Goal: Transaction & Acquisition: Book appointment/travel/reservation

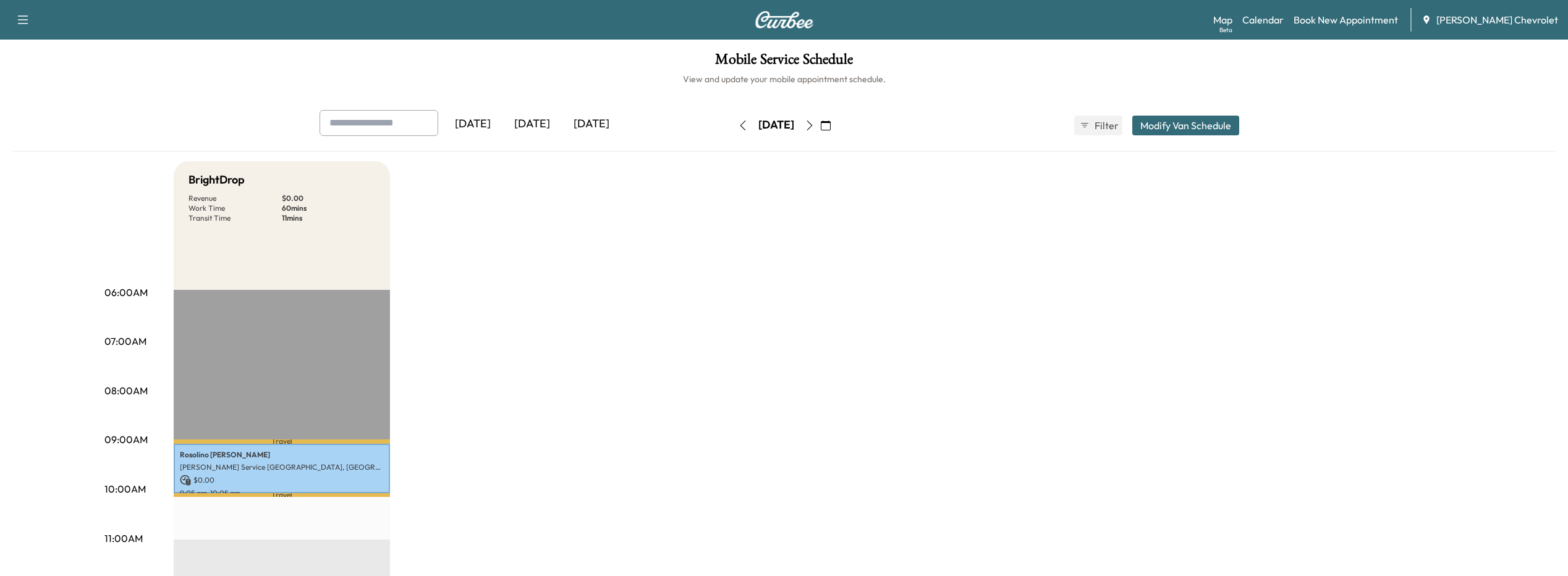
click at [830, 125] on icon "button" at bounding box center [825, 126] width 10 height 10
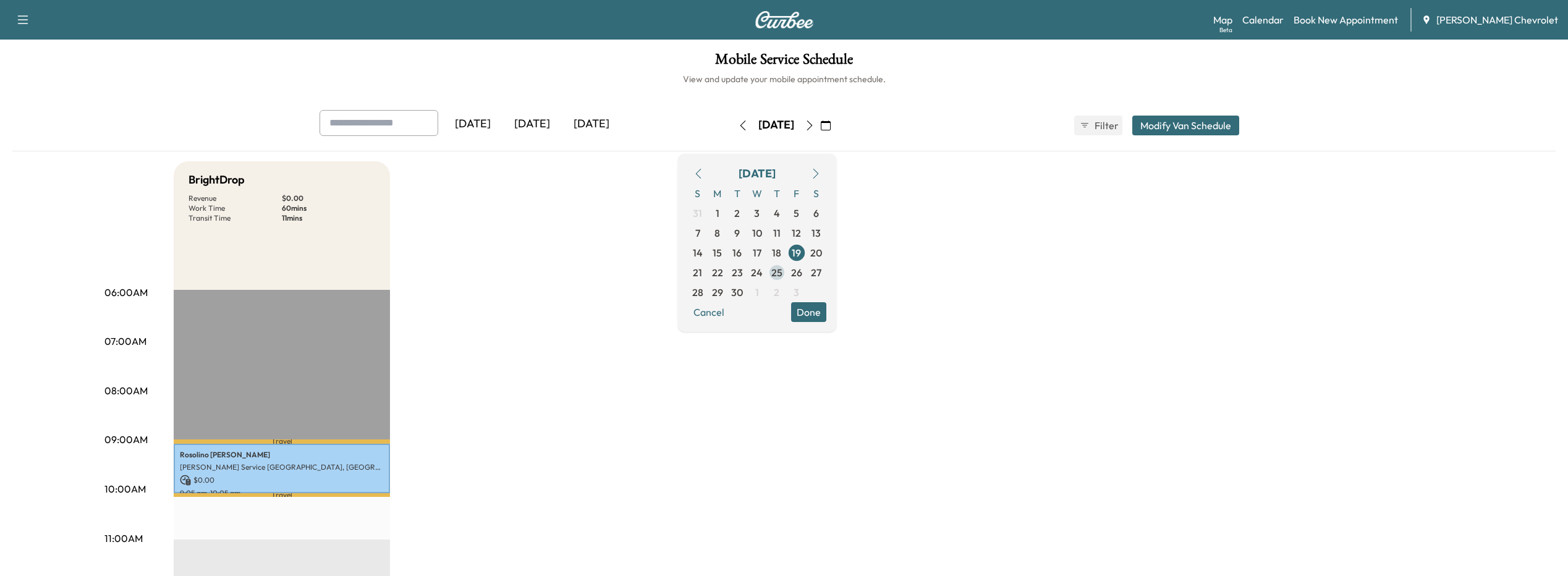
click at [783, 272] on span "25" at bounding box center [777, 272] width 11 height 15
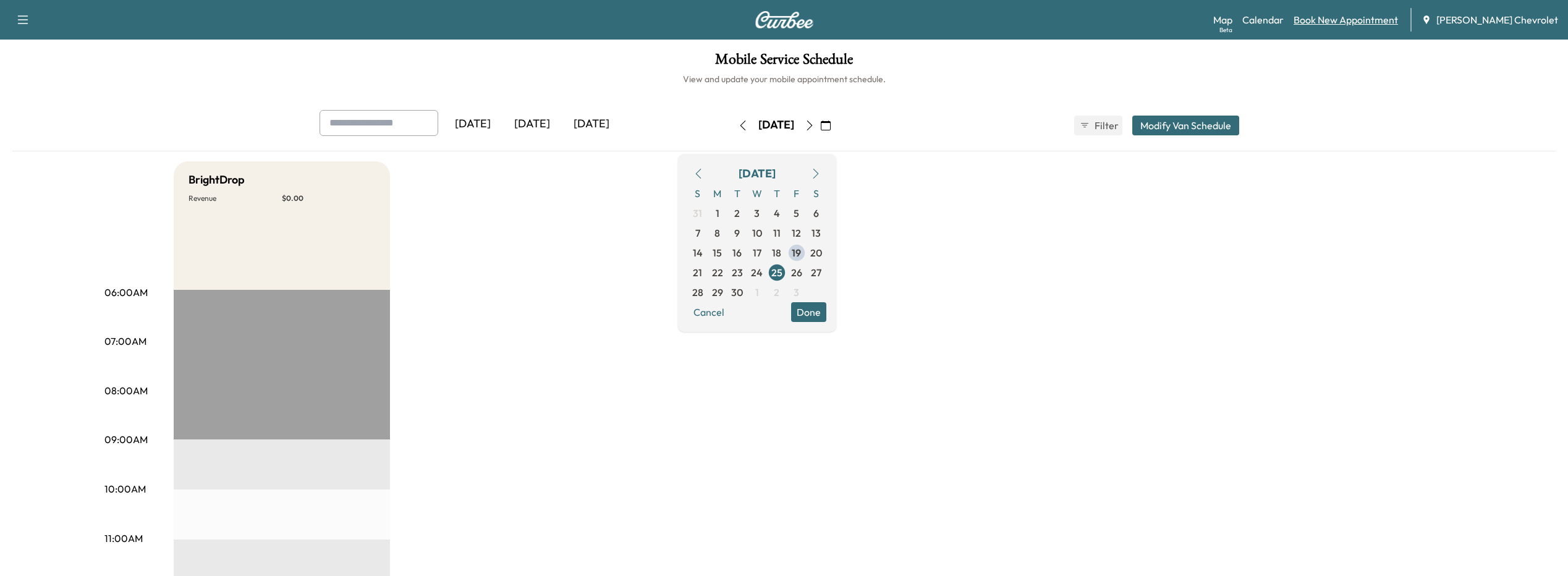
click at [1331, 18] on link "Book New Appointment" at bounding box center [1346, 20] width 105 height 15
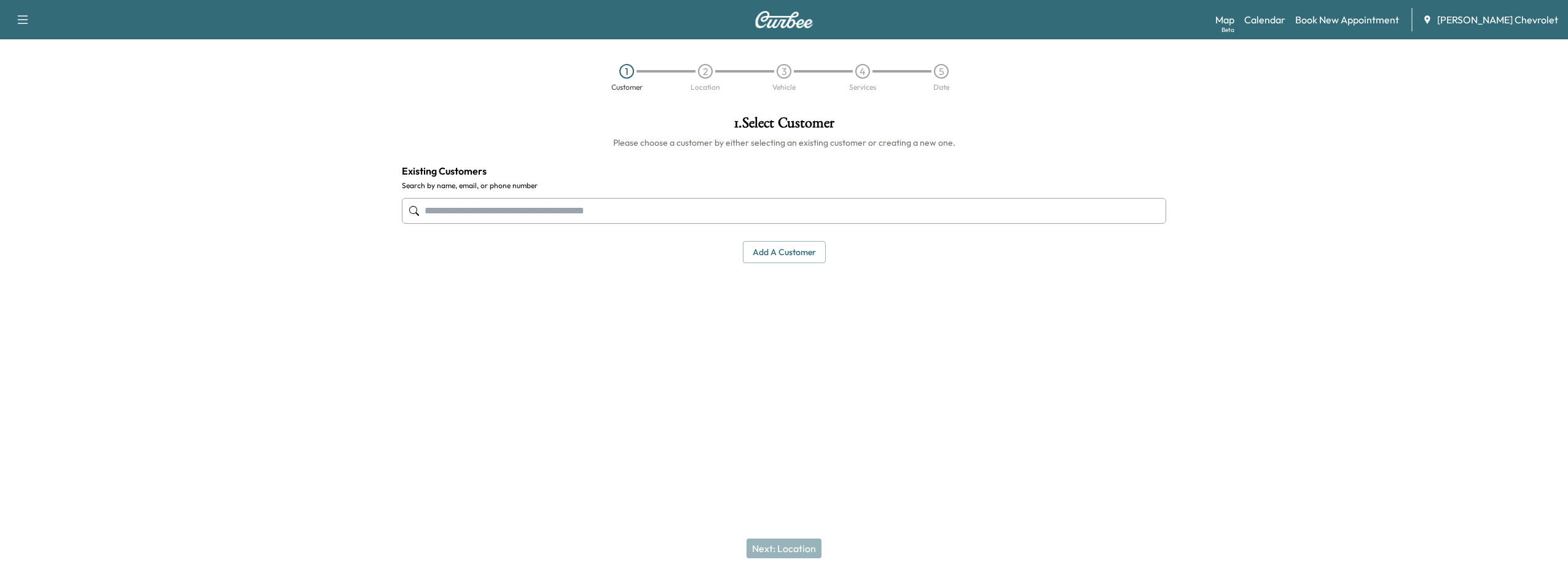
click at [508, 208] on input "text" at bounding box center [784, 210] width 764 height 26
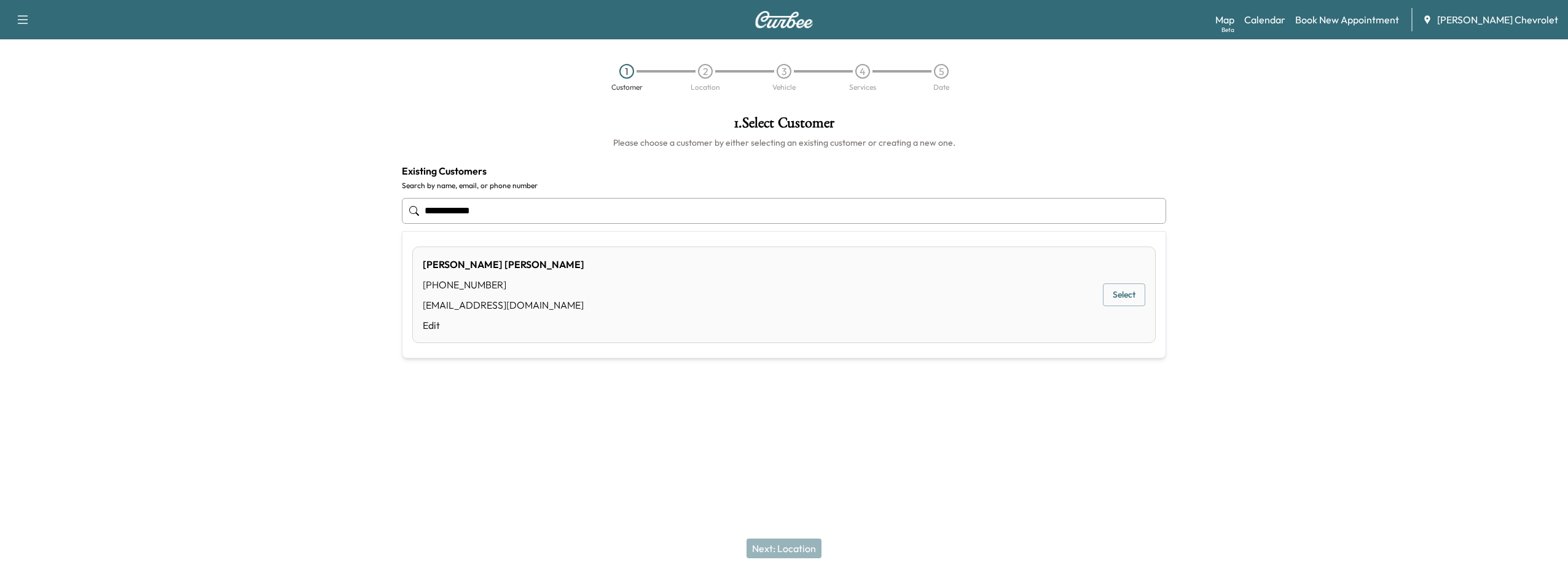
type input "**********"
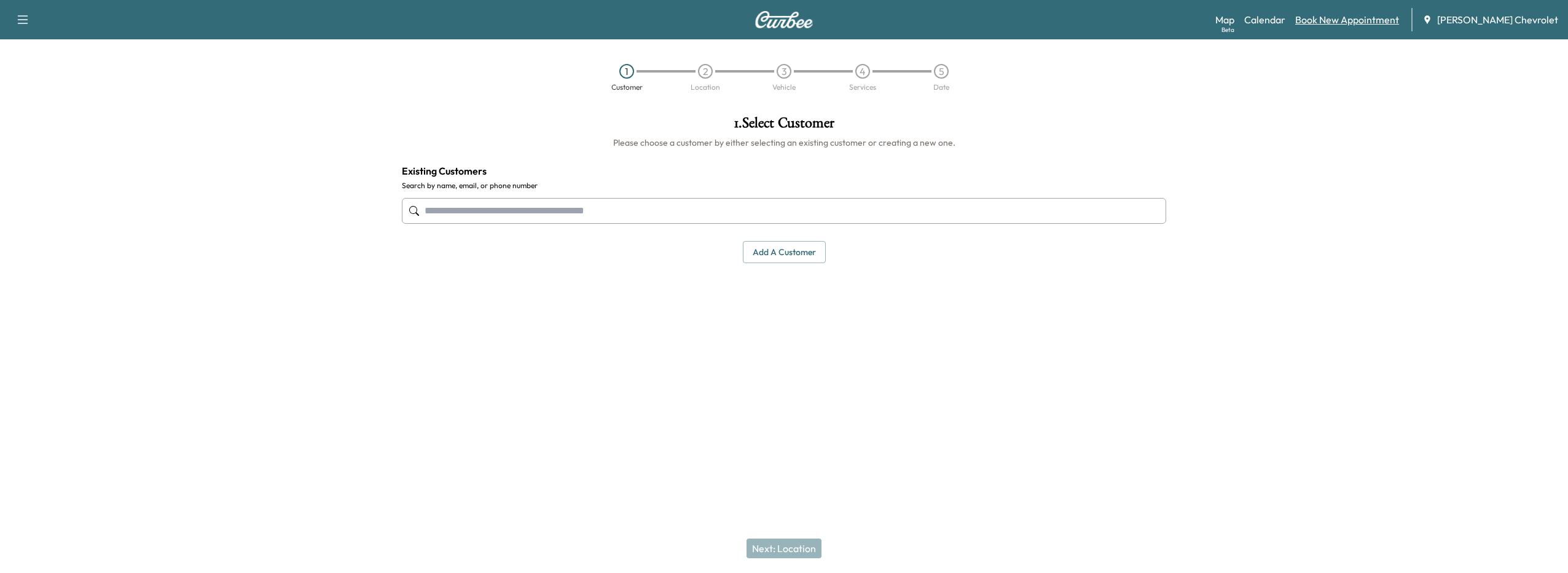
click at [1319, 26] on link "Book New Appointment" at bounding box center [1347, 20] width 104 height 15
click at [1280, 17] on link "Calendar" at bounding box center [1263, 20] width 41 height 15
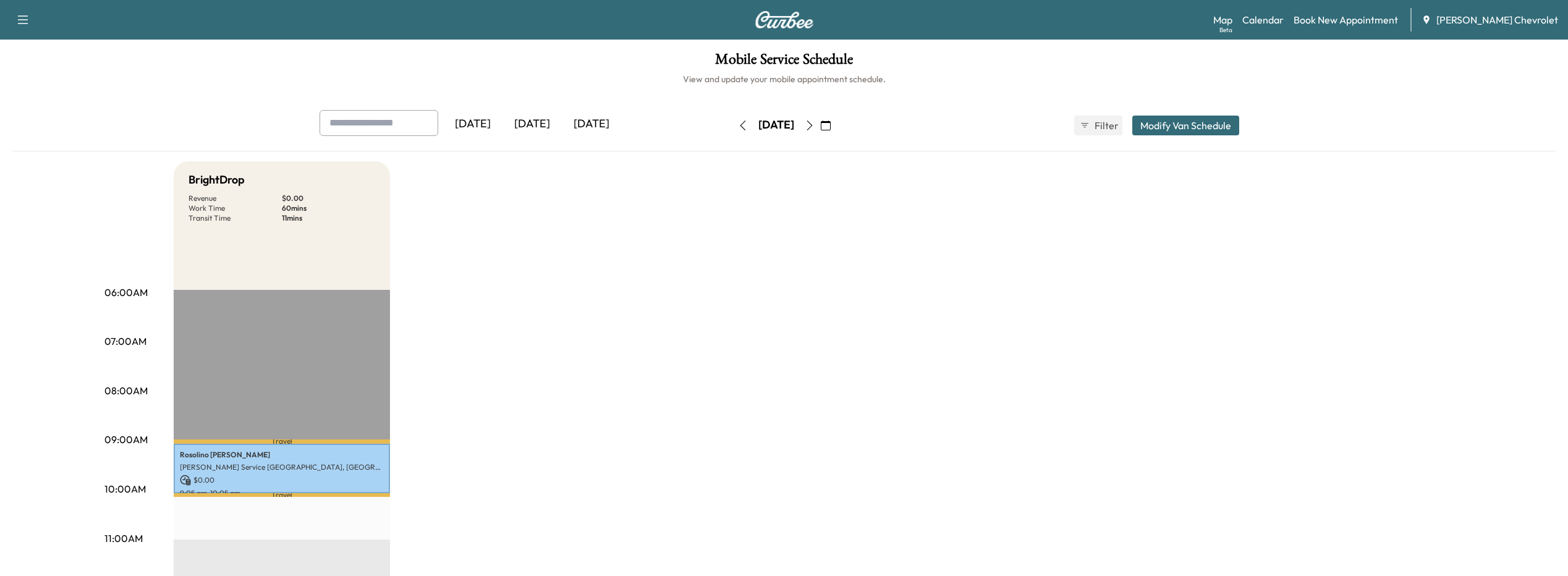
click at [830, 125] on icon "button" at bounding box center [825, 126] width 10 height 10
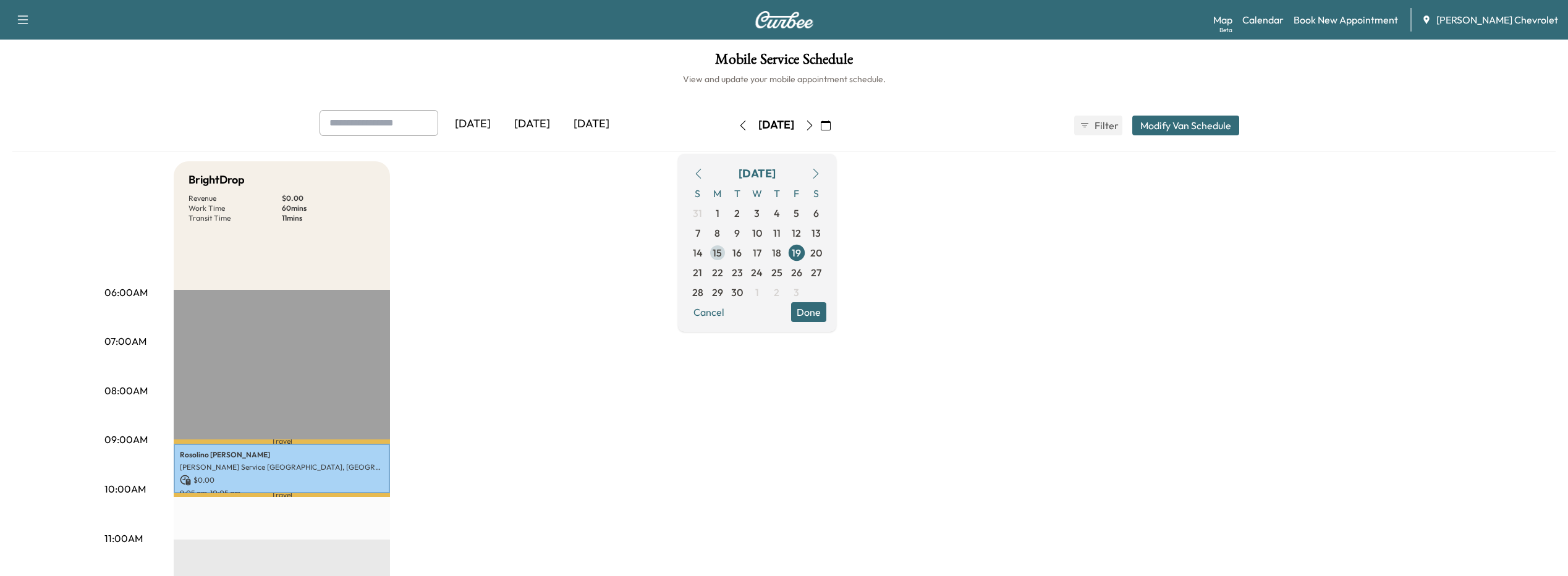
click at [722, 254] on span "15" at bounding box center [717, 253] width 10 height 15
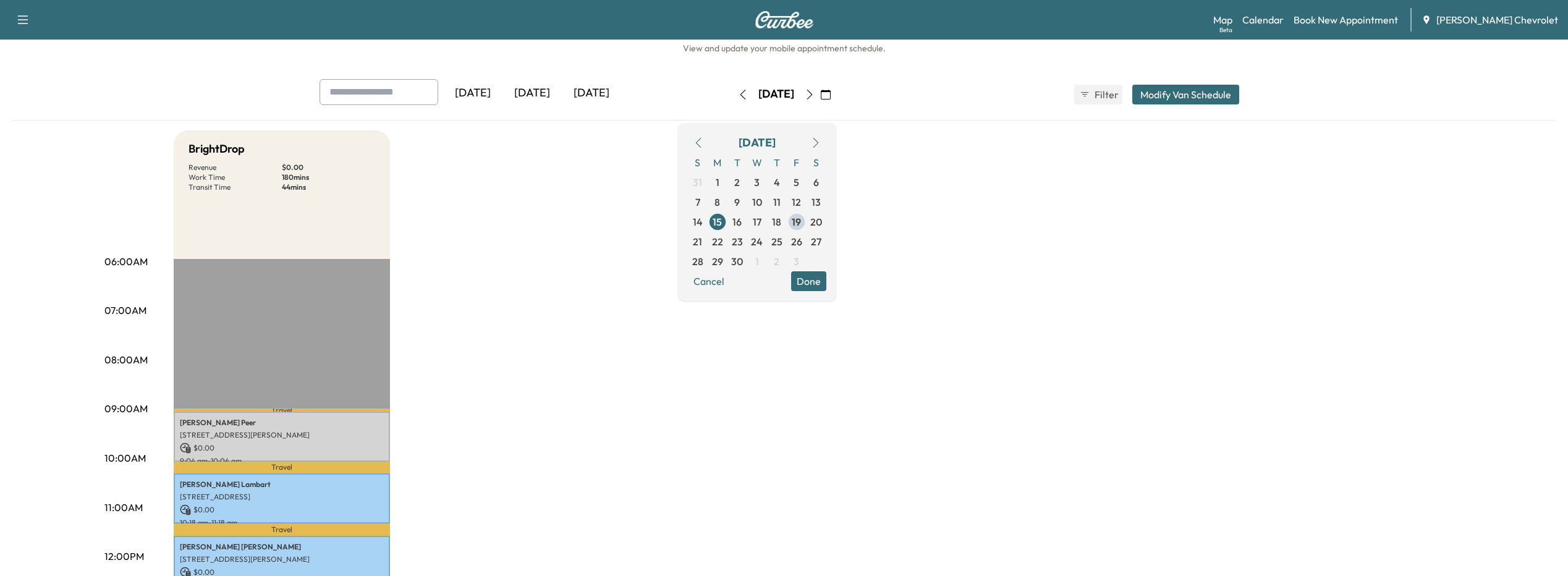
scroll to position [30, 0]
click at [723, 247] on span "22" at bounding box center [718, 243] width 11 height 15
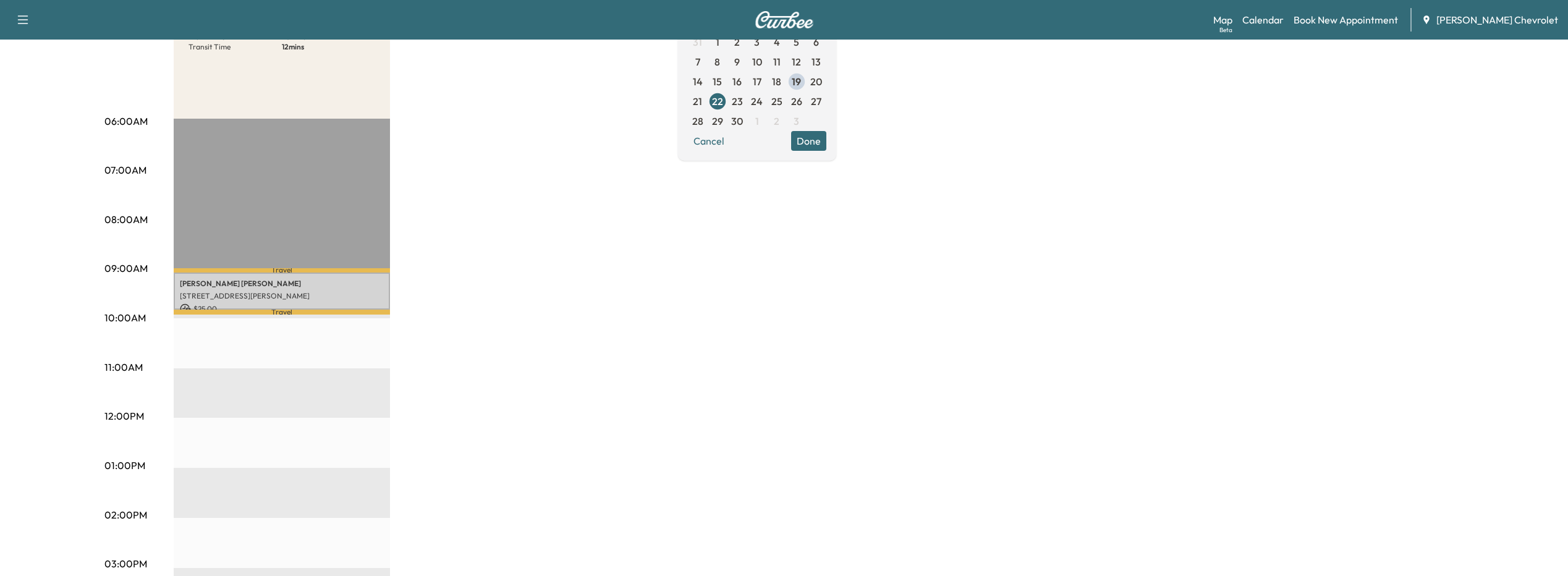
scroll to position [186, 0]
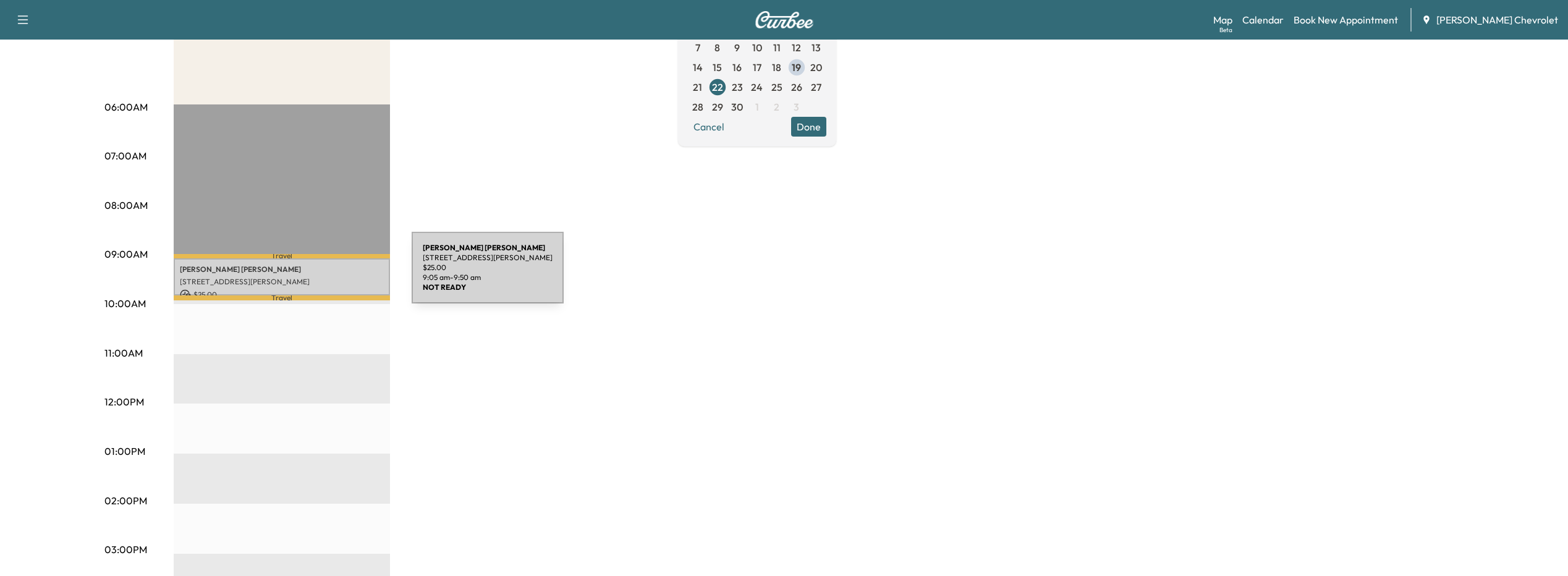
click at [313, 277] on p "[STREET_ADDRESS][PERSON_NAME]" at bounding box center [282, 282] width 204 height 10
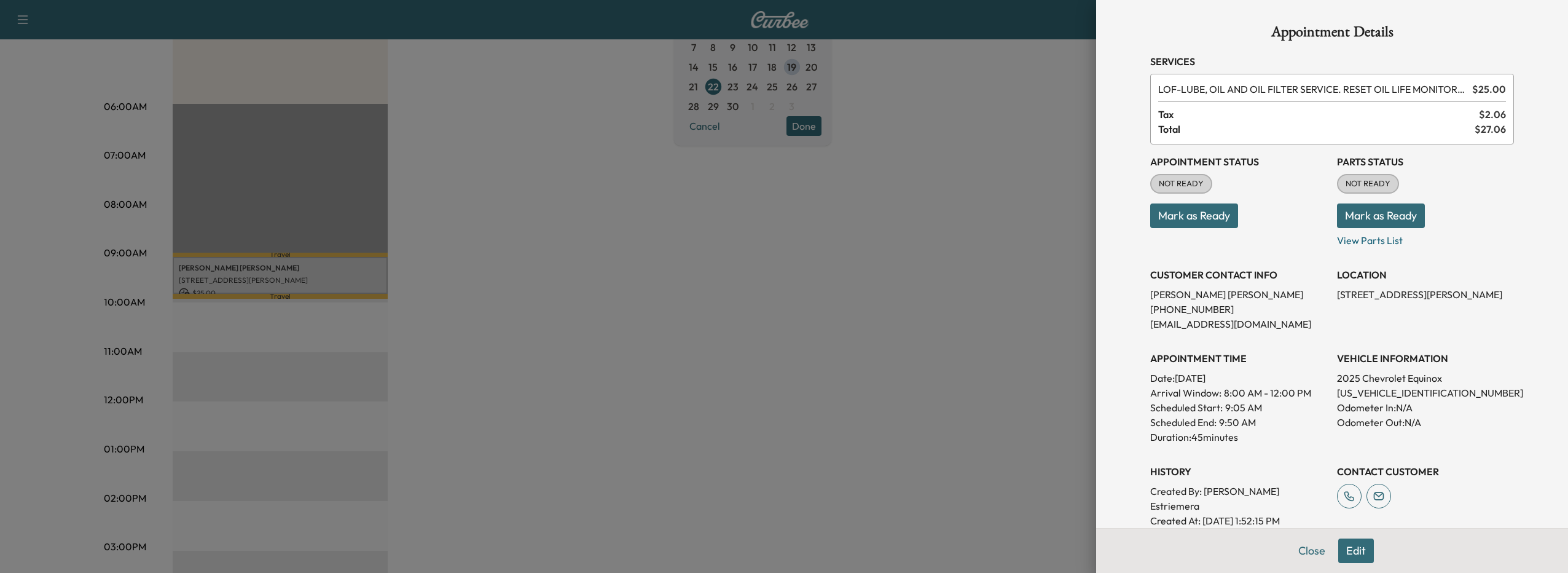
click at [1348, 547] on button "Edit" at bounding box center [1356, 551] width 36 height 25
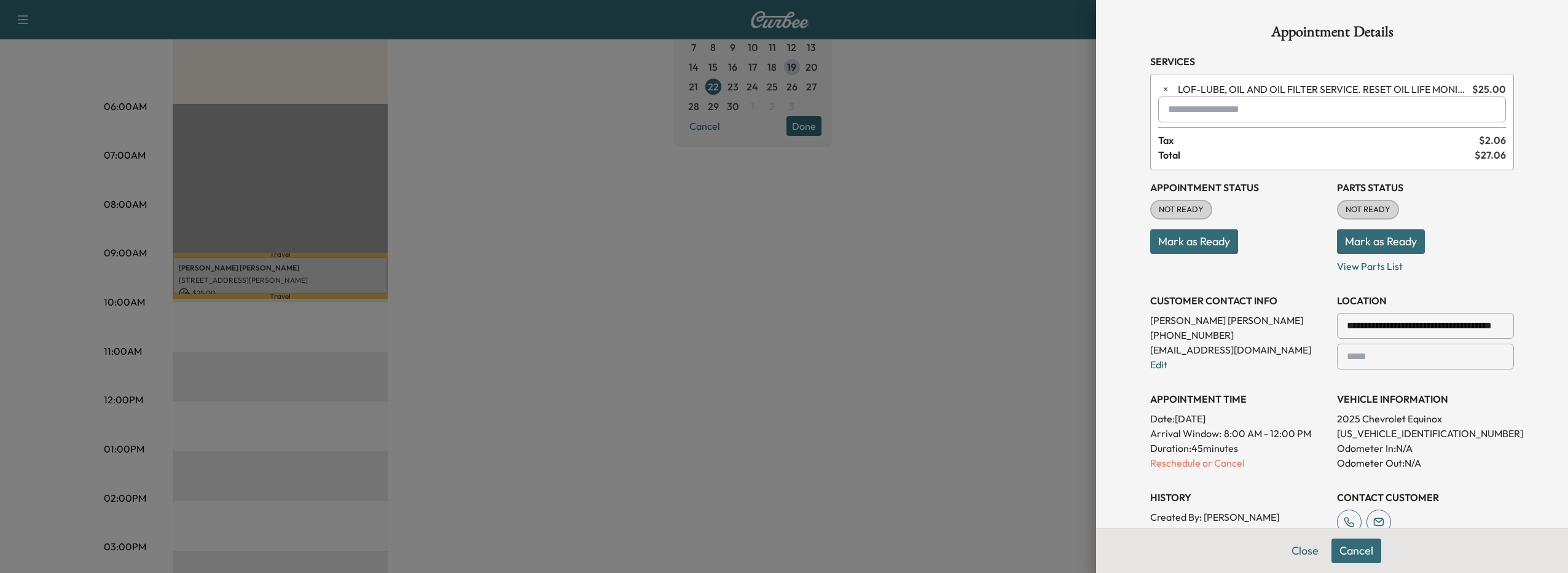
click at [1331, 554] on button "Cancel" at bounding box center [1356, 551] width 50 height 25
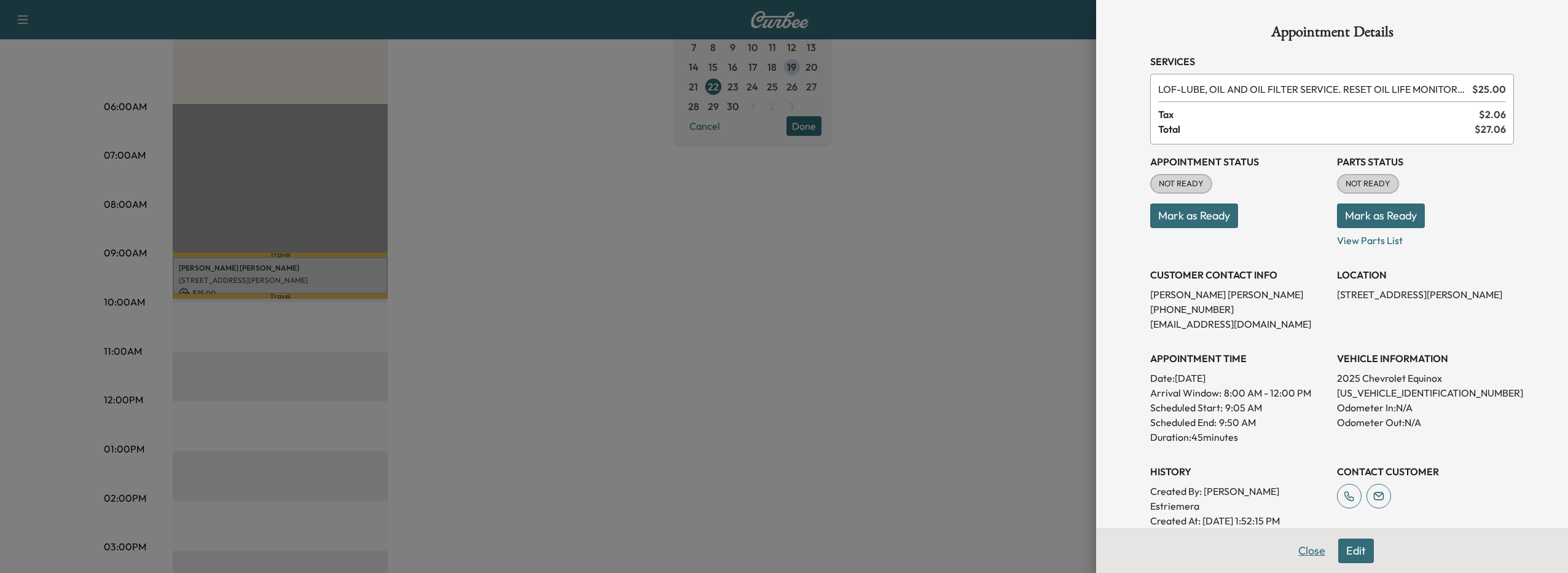
click at [1292, 551] on button "Close" at bounding box center [1311, 551] width 43 height 25
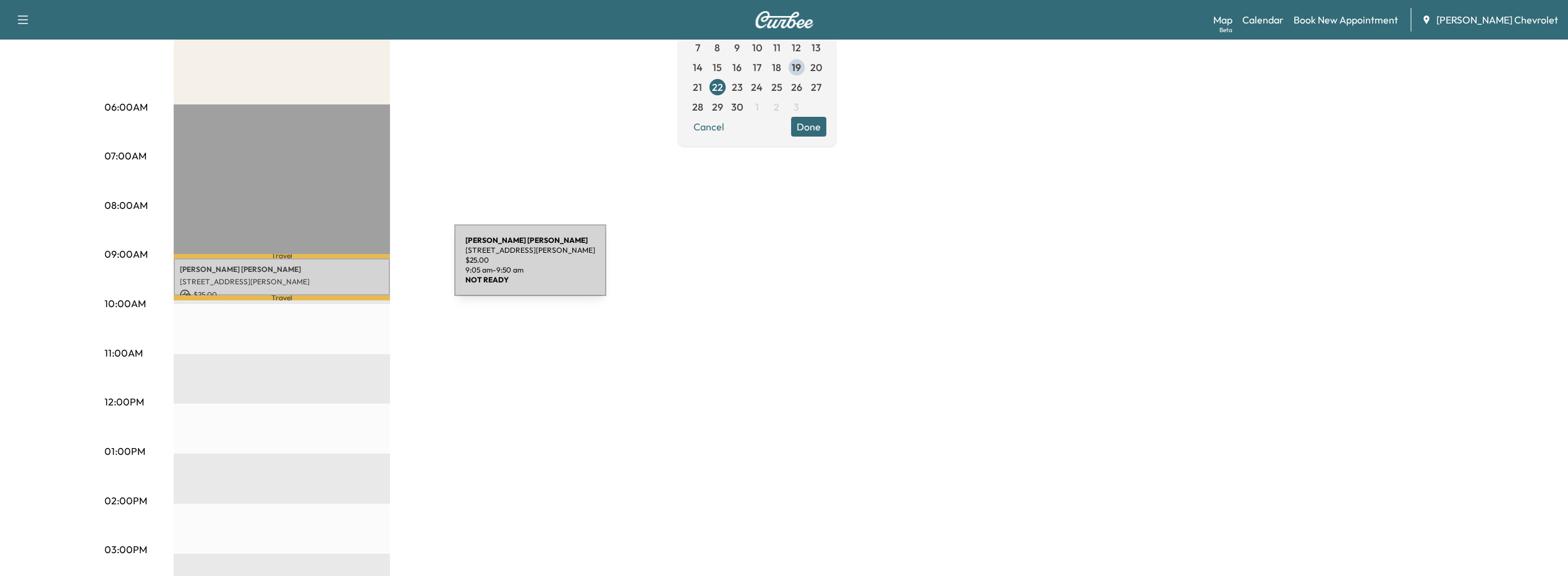
drag, startPoint x: 362, startPoint y: 268, endPoint x: 354, endPoint y: 276, distance: 11.3
click at [354, 277] on p "[STREET_ADDRESS][PERSON_NAME]" at bounding box center [282, 282] width 204 height 10
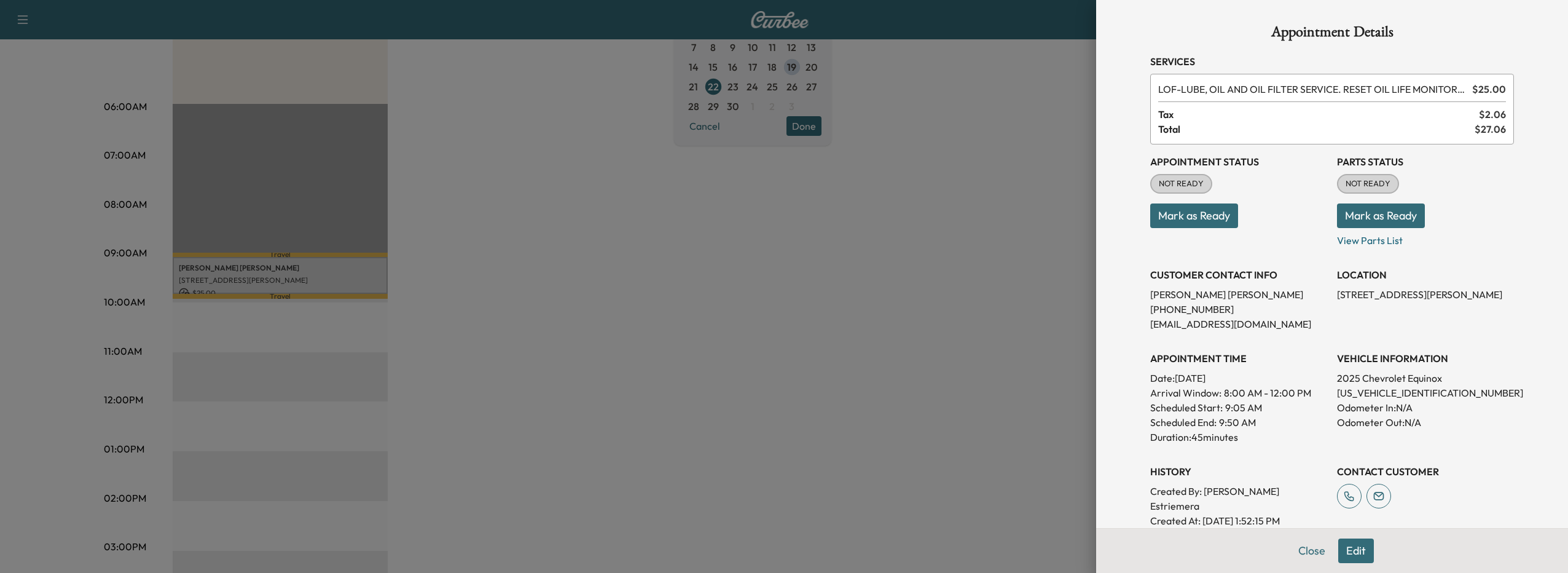
click at [915, 183] on div at bounding box center [784, 286] width 1568 height 573
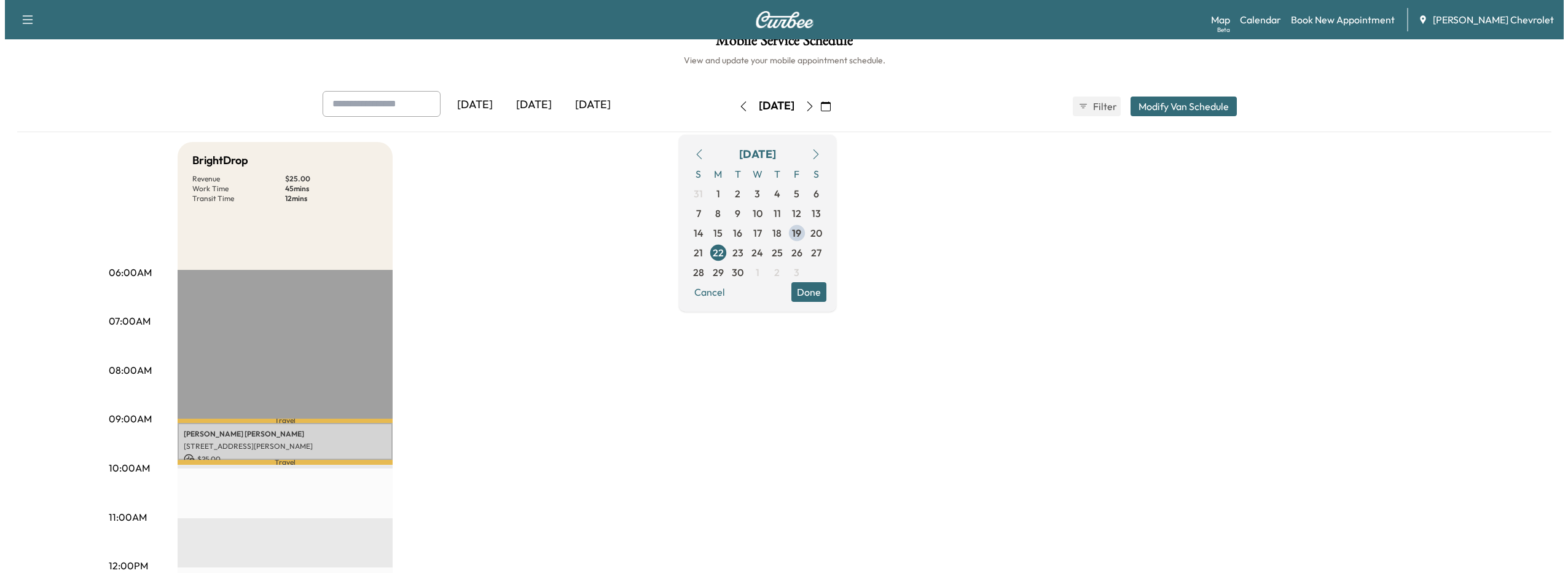
scroll to position [0, 0]
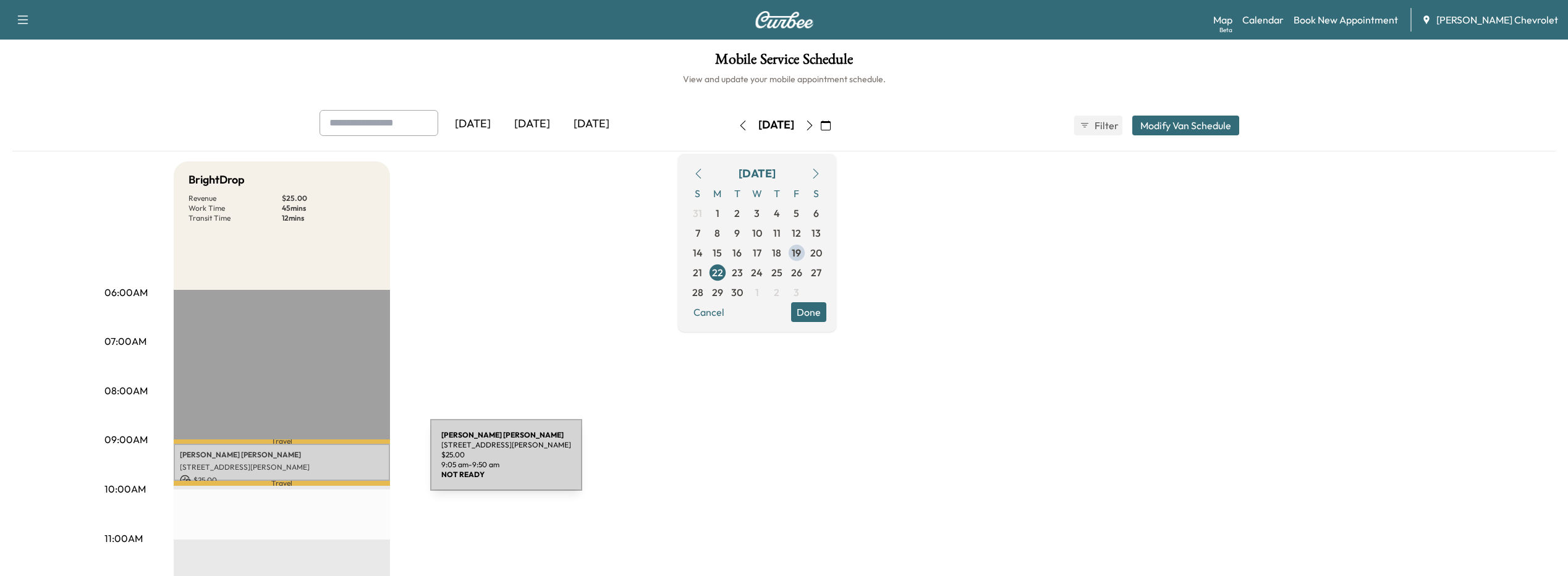
click at [337, 463] on p "[STREET_ADDRESS][PERSON_NAME]" at bounding box center [282, 467] width 204 height 10
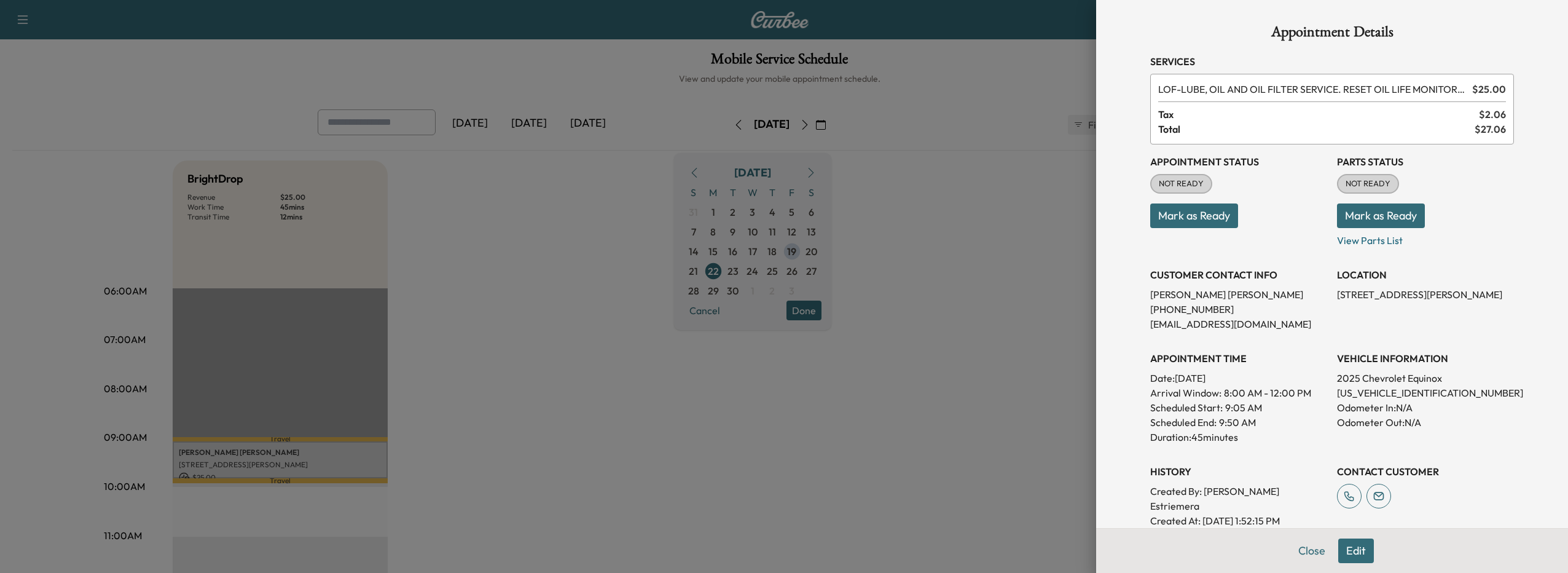
click at [1343, 560] on button "Edit" at bounding box center [1356, 551] width 36 height 25
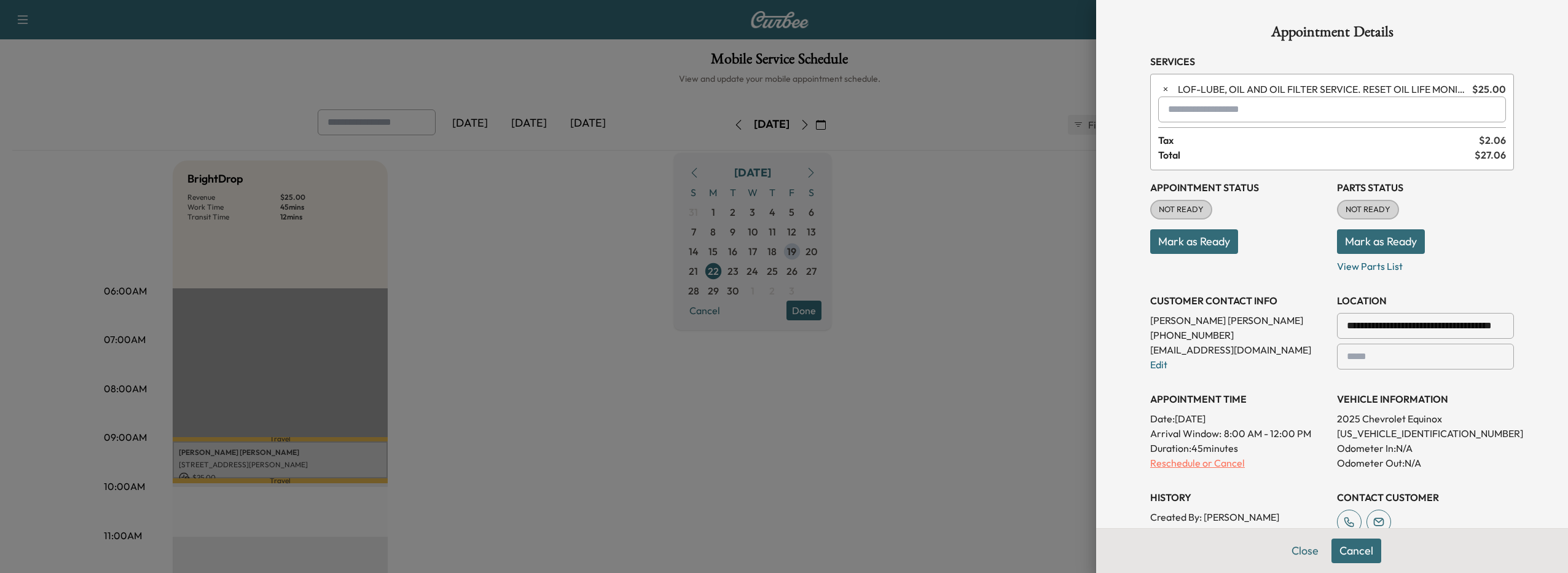
click at [1166, 467] on p "Reschedule or Cancel" at bounding box center [1238, 463] width 177 height 15
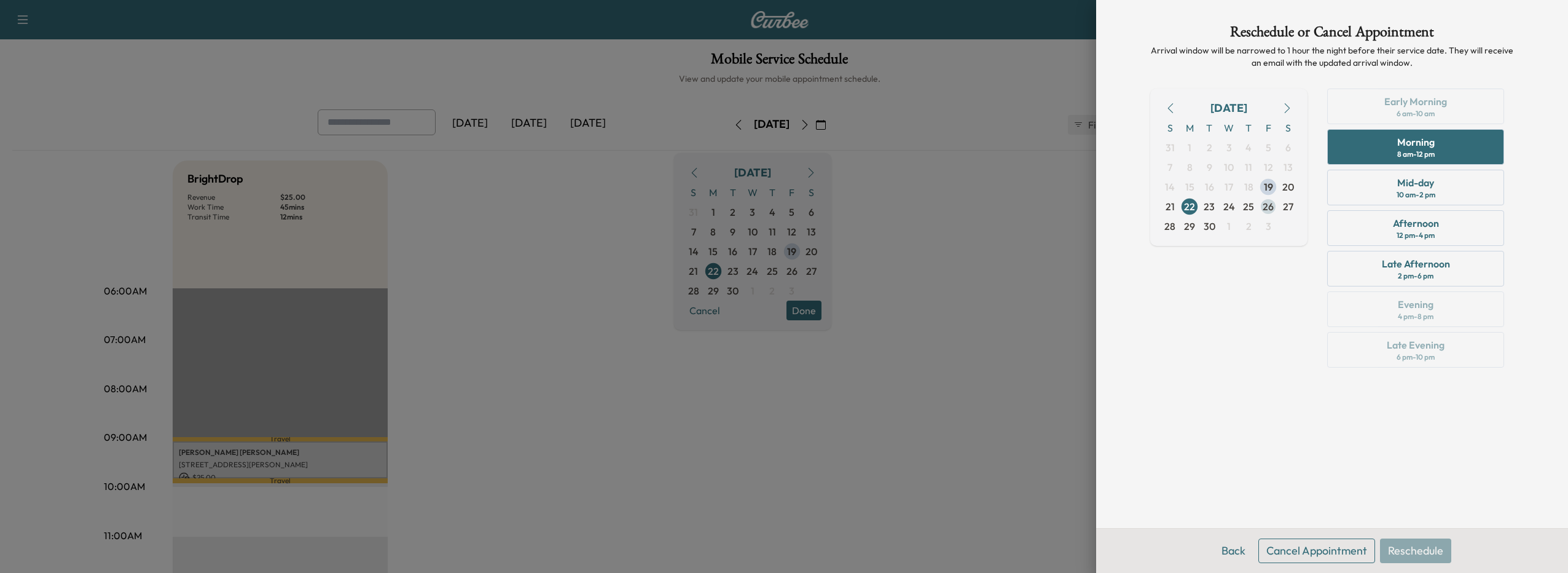
click at [1269, 211] on span "26" at bounding box center [1268, 206] width 11 height 15
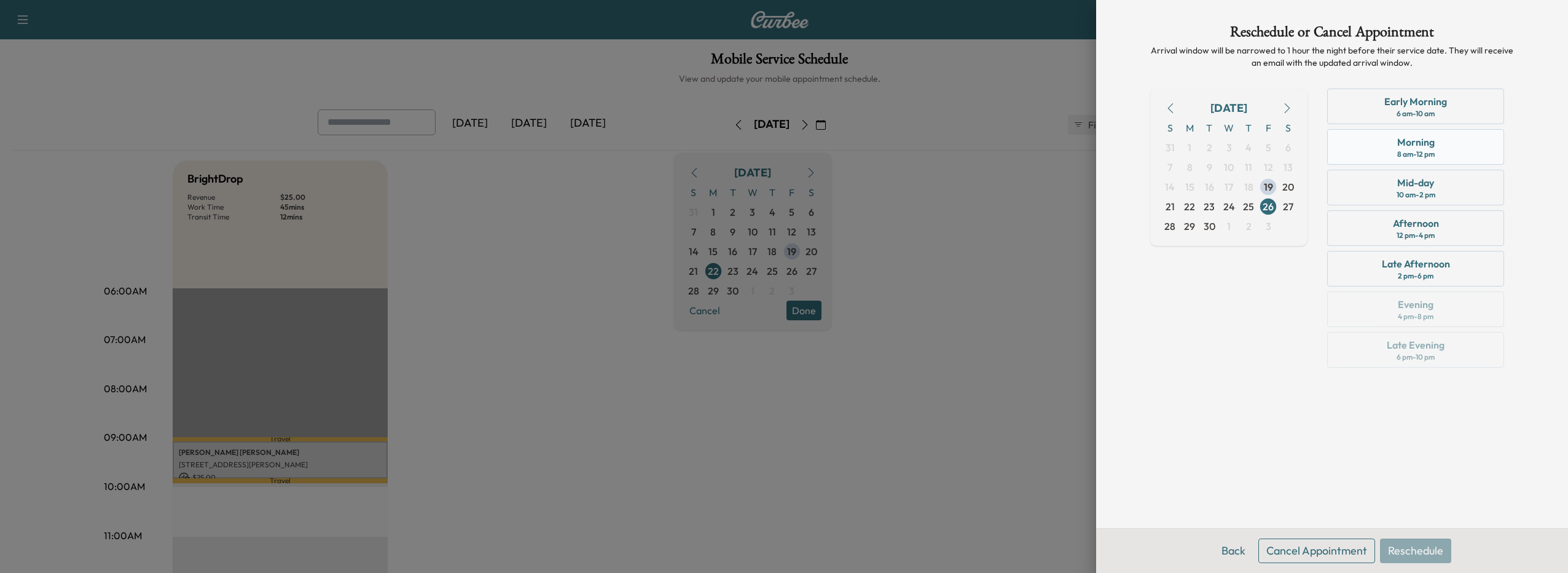
click at [1429, 133] on div "Morning 8 am - 12 pm" at bounding box center [1415, 147] width 177 height 36
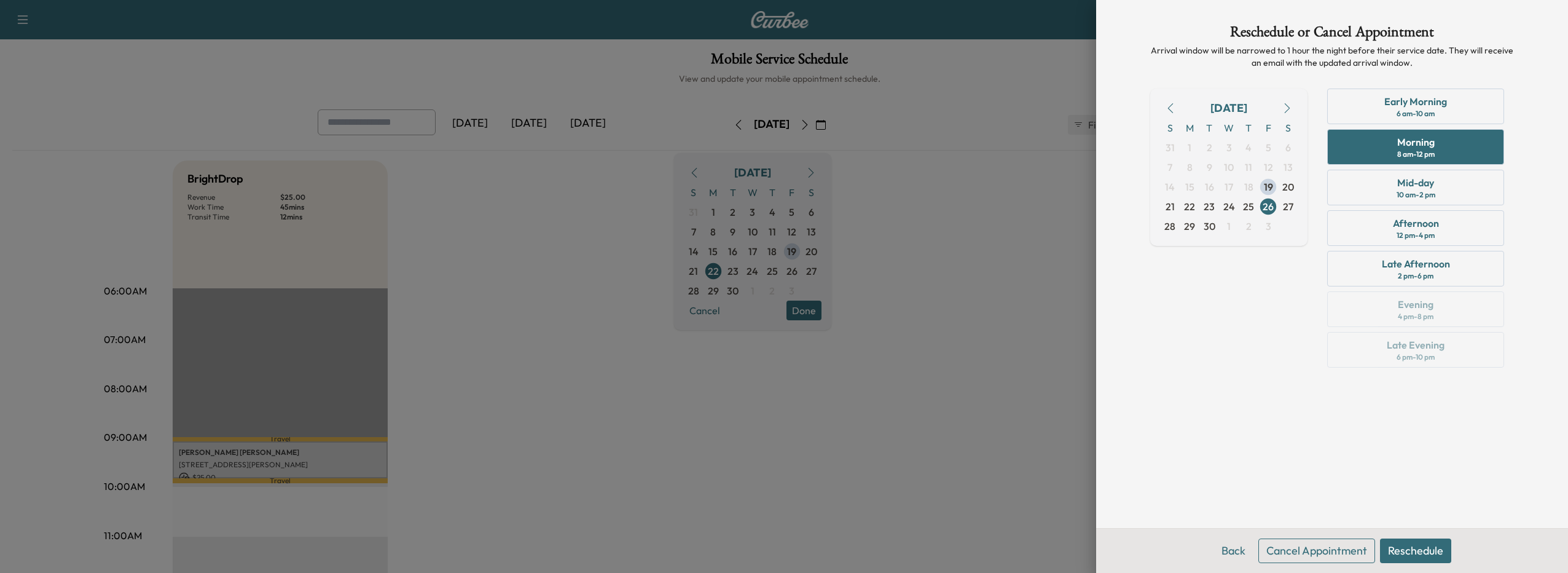
click at [1412, 554] on button "Reschedule" at bounding box center [1415, 551] width 71 height 25
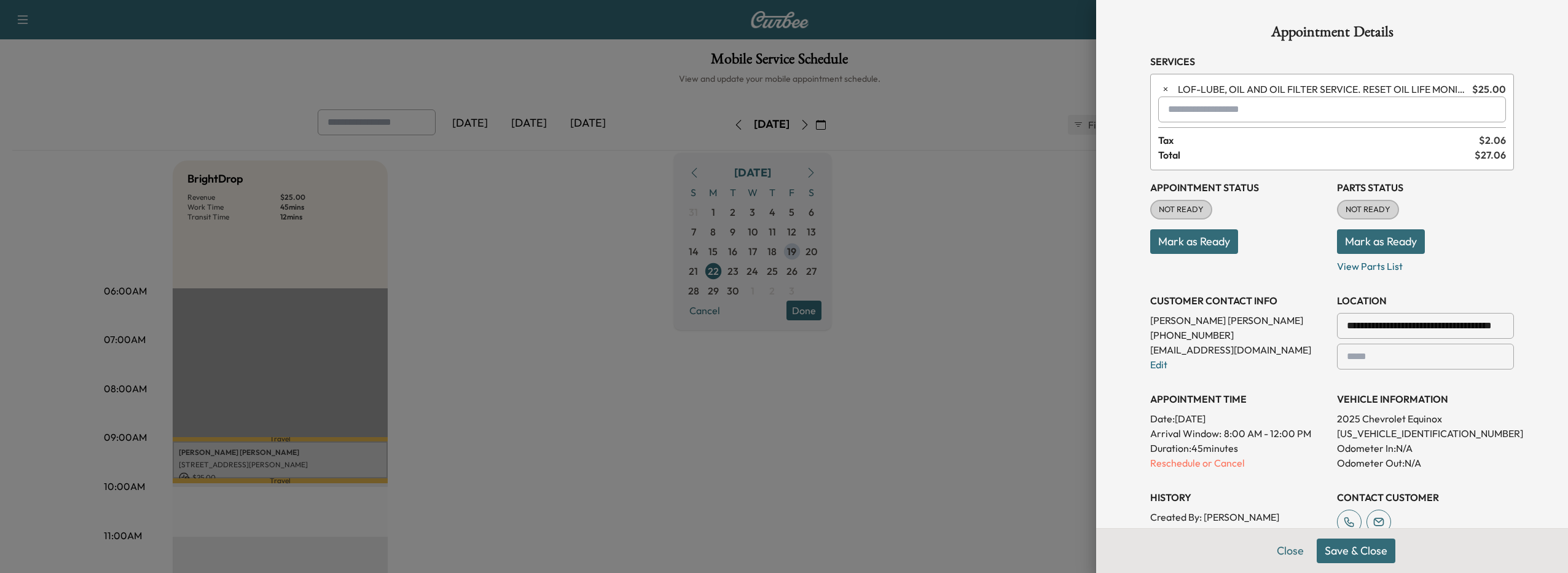
click at [1333, 556] on button "Save & Close" at bounding box center [1355, 551] width 79 height 25
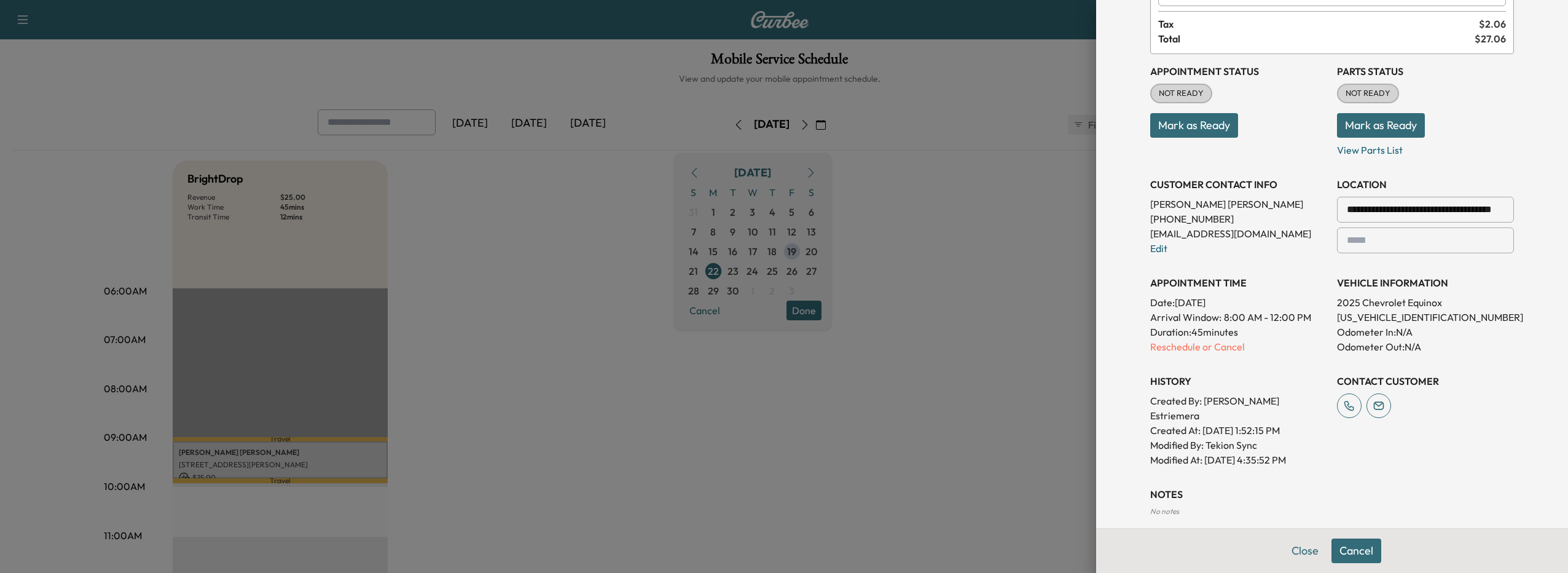
scroll to position [123, 0]
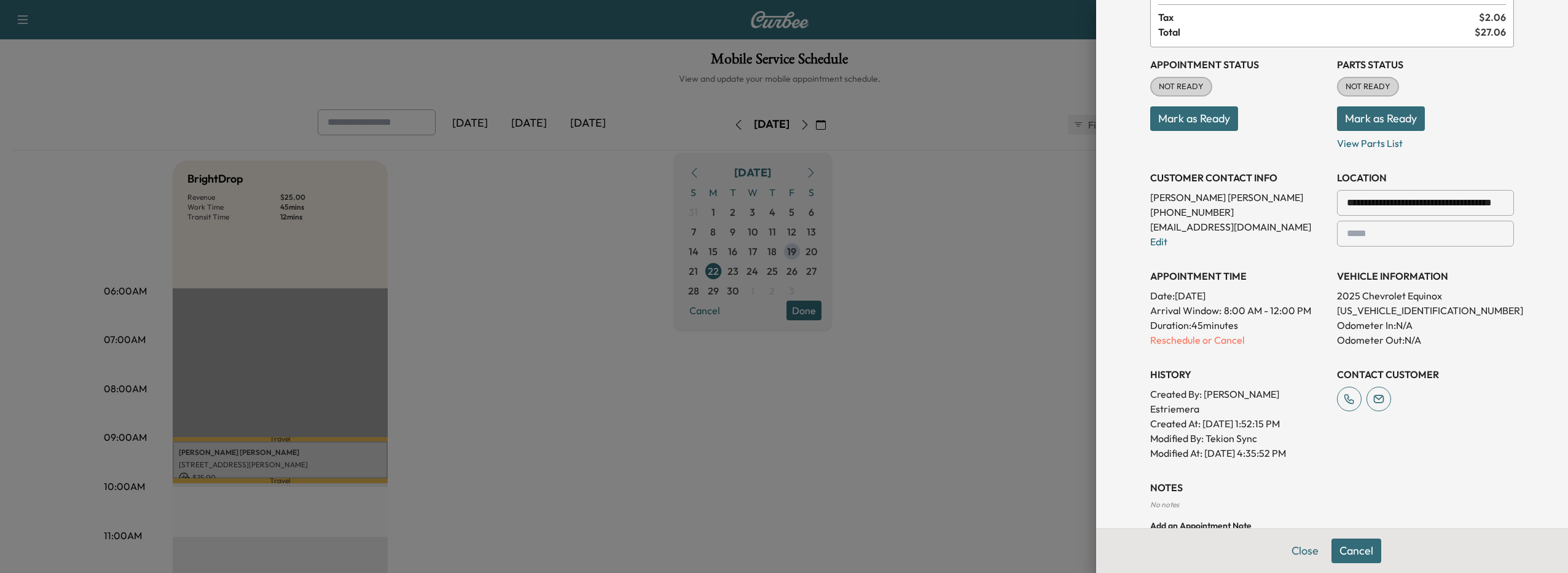
click at [1333, 547] on button "Cancel" at bounding box center [1356, 551] width 50 height 25
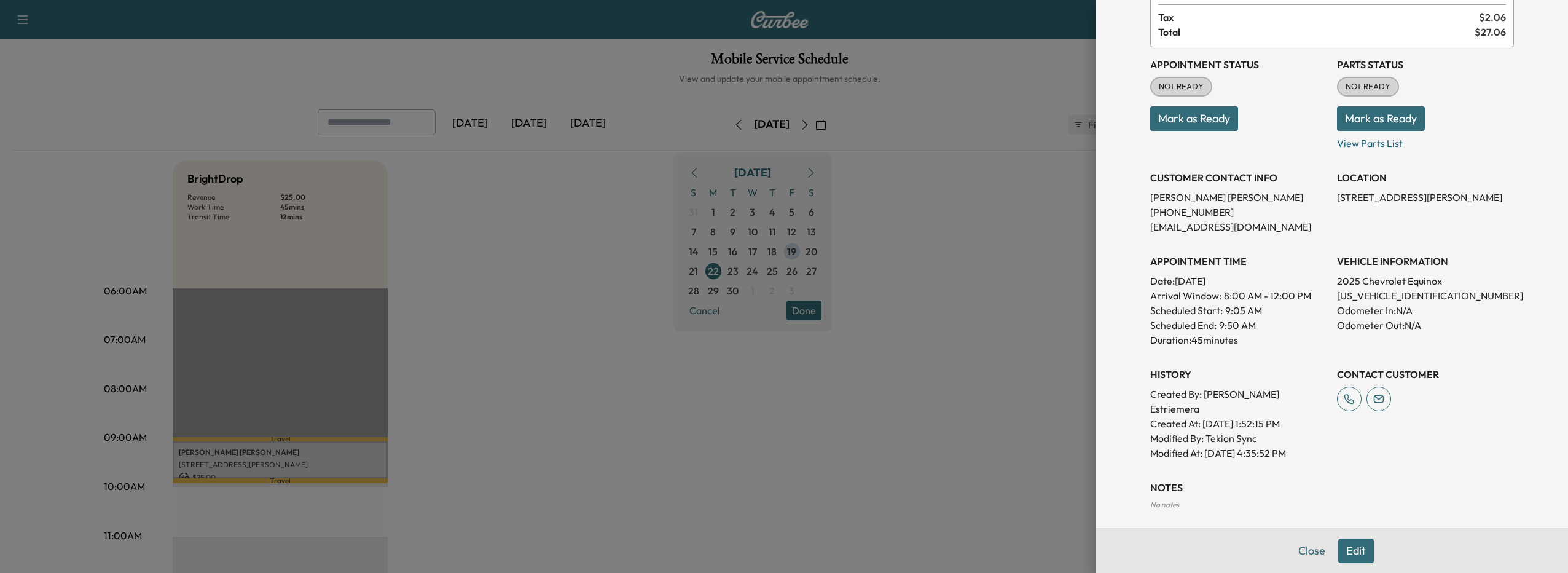
click at [1338, 547] on button "Edit" at bounding box center [1356, 551] width 36 height 25
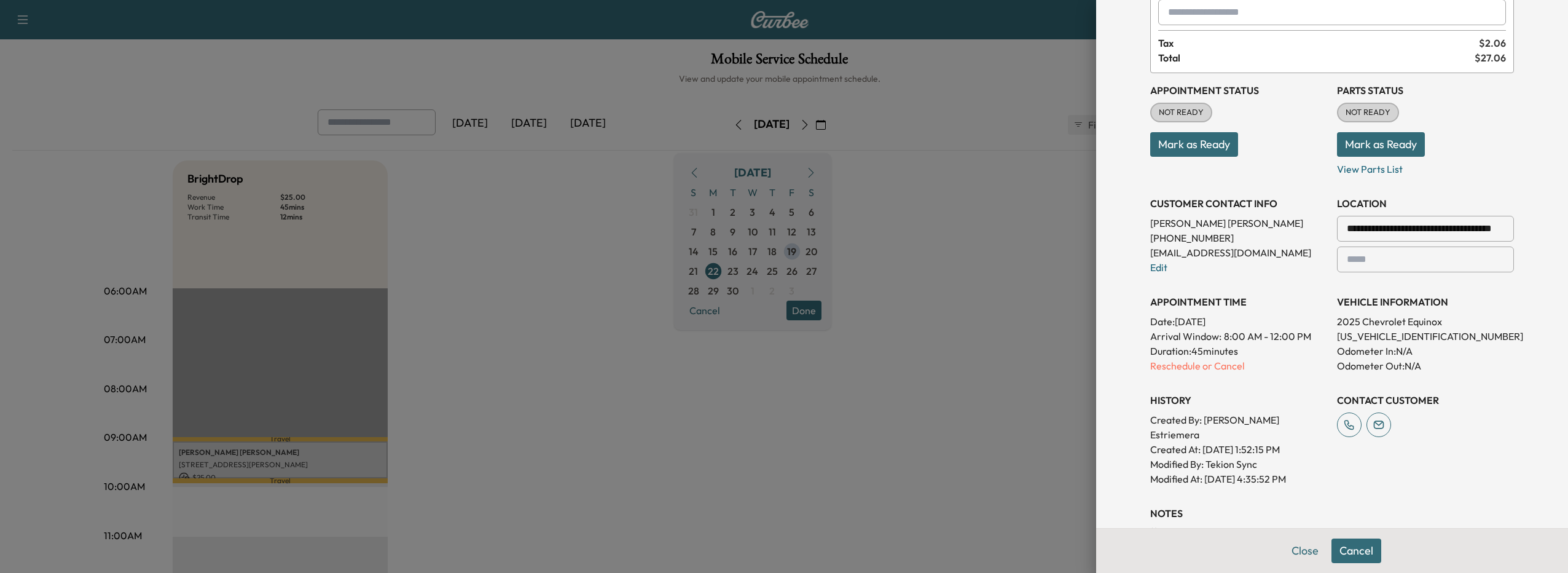
scroll to position [123, 0]
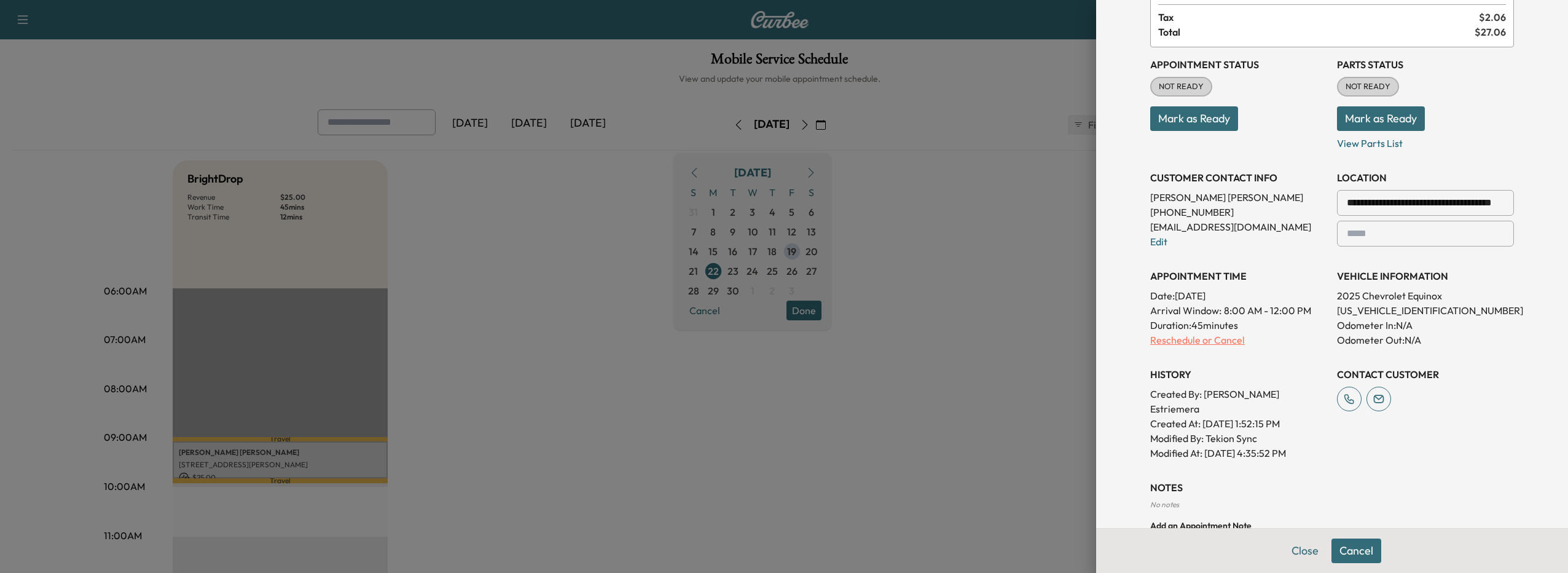
click at [1188, 335] on p "Reschedule or Cancel" at bounding box center [1238, 340] width 177 height 15
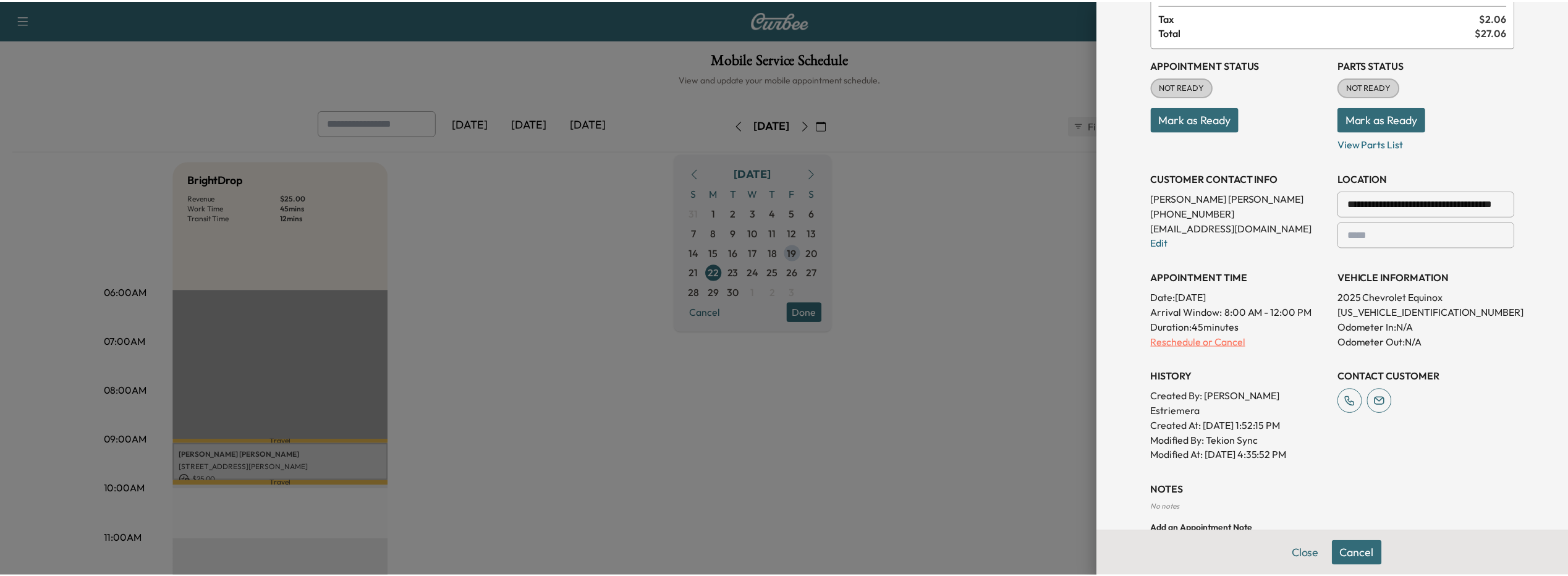
scroll to position [0, 0]
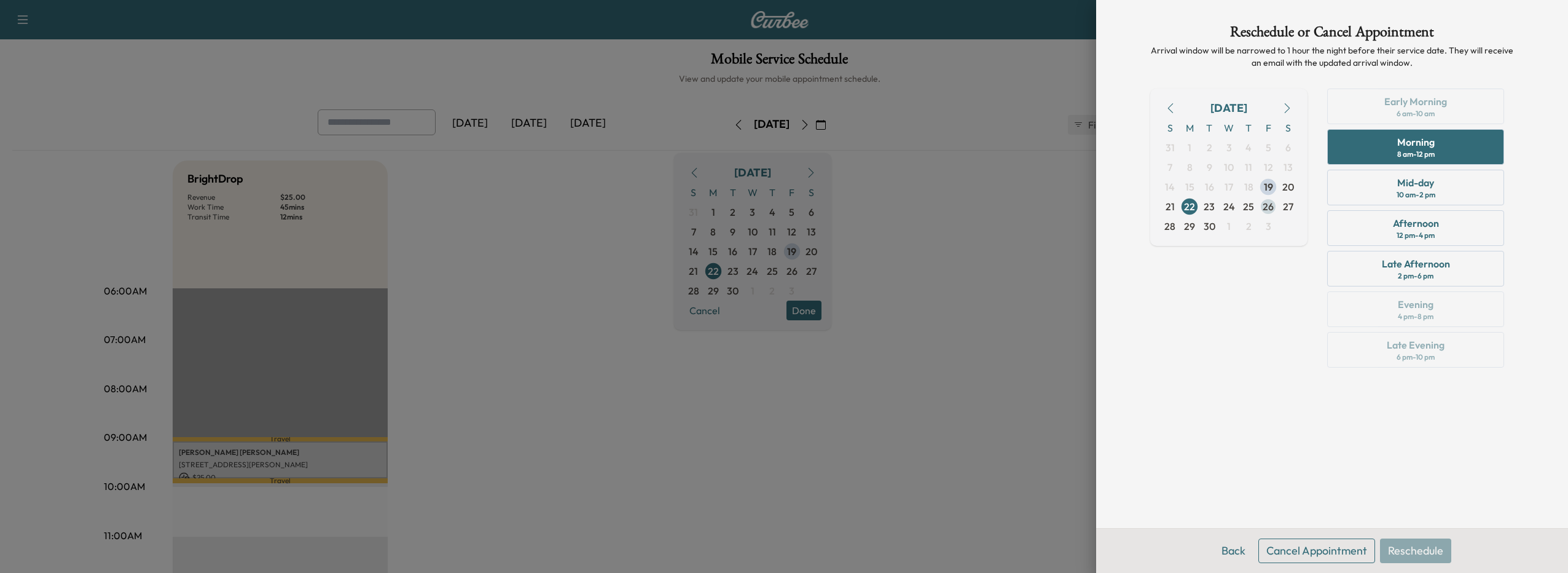
click at [1266, 207] on span "26" at bounding box center [1268, 206] width 11 height 15
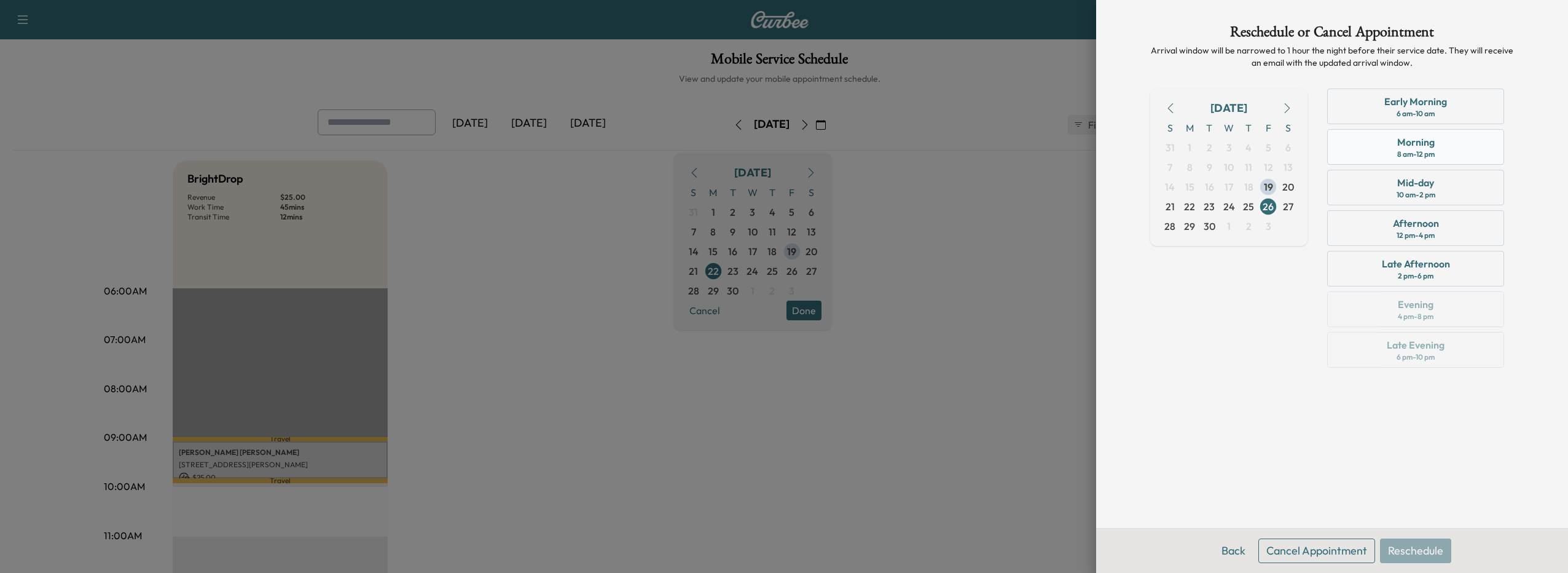
click at [1418, 134] on div "Morning" at bounding box center [1416, 142] width 38 height 15
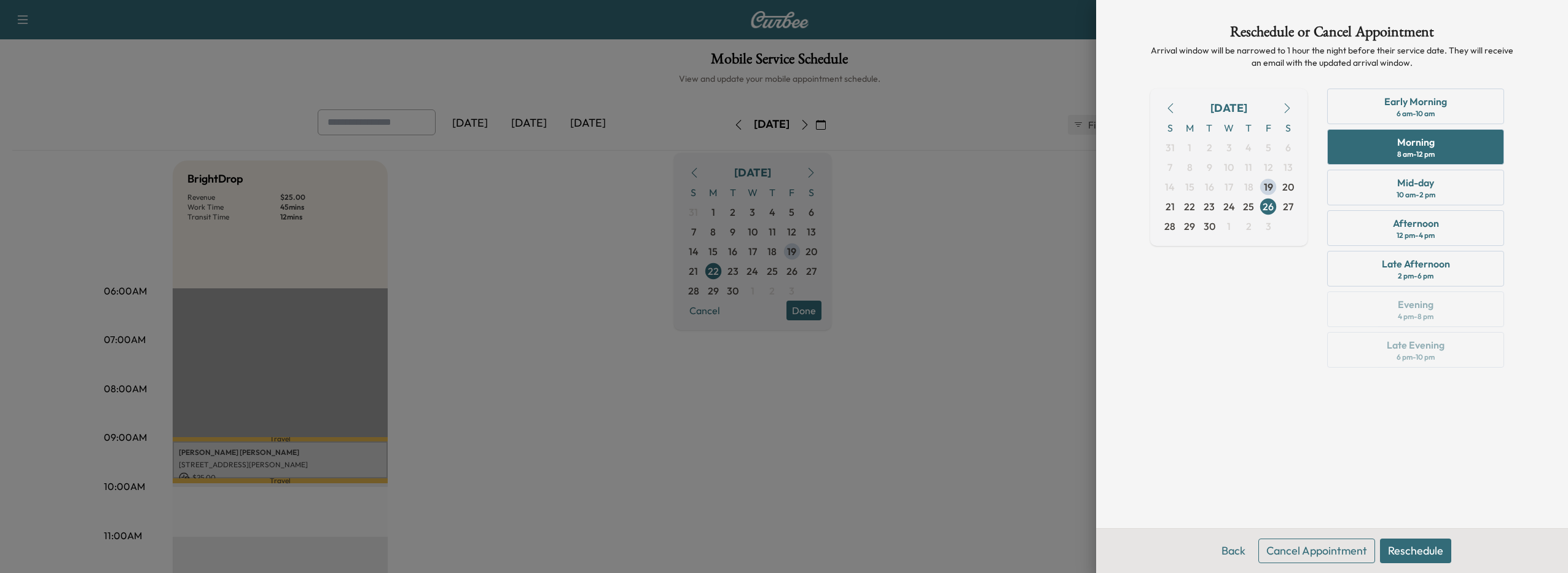
click at [1409, 543] on button "Reschedule" at bounding box center [1415, 551] width 71 height 25
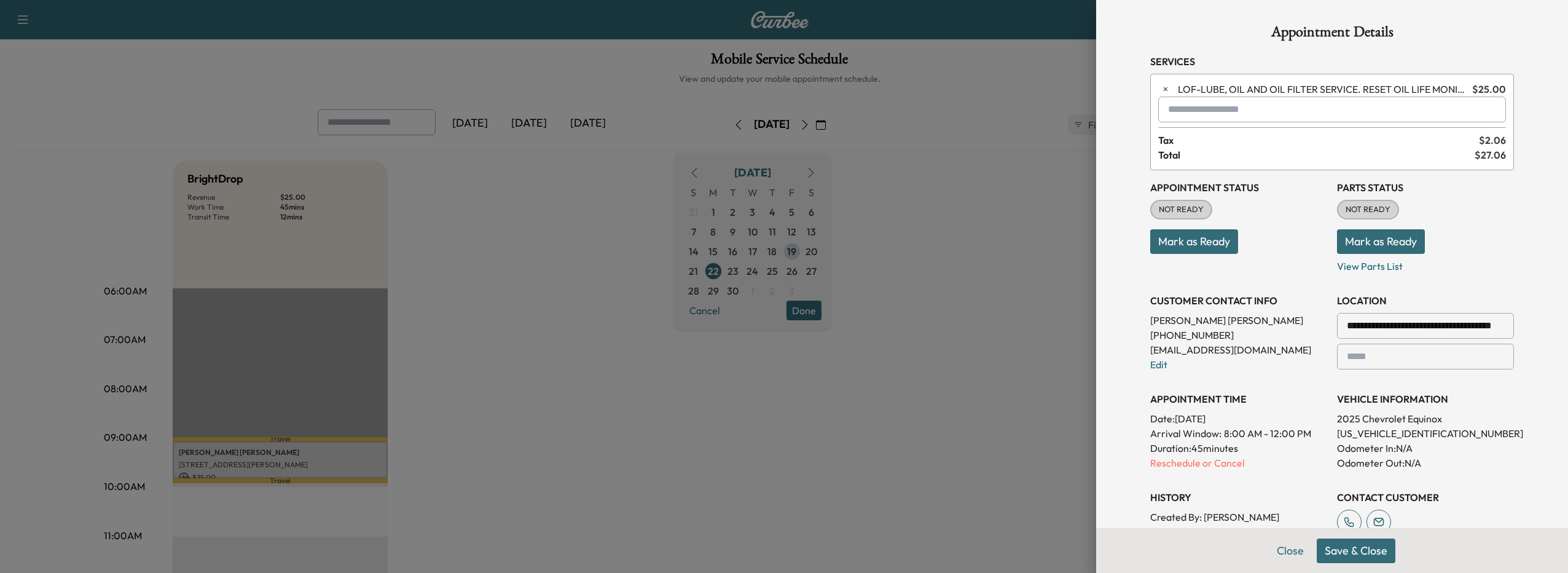
click at [1352, 547] on button "Save & Close" at bounding box center [1355, 551] width 79 height 25
click at [1202, 460] on p "Reschedule or Cancel" at bounding box center [1238, 463] width 177 height 15
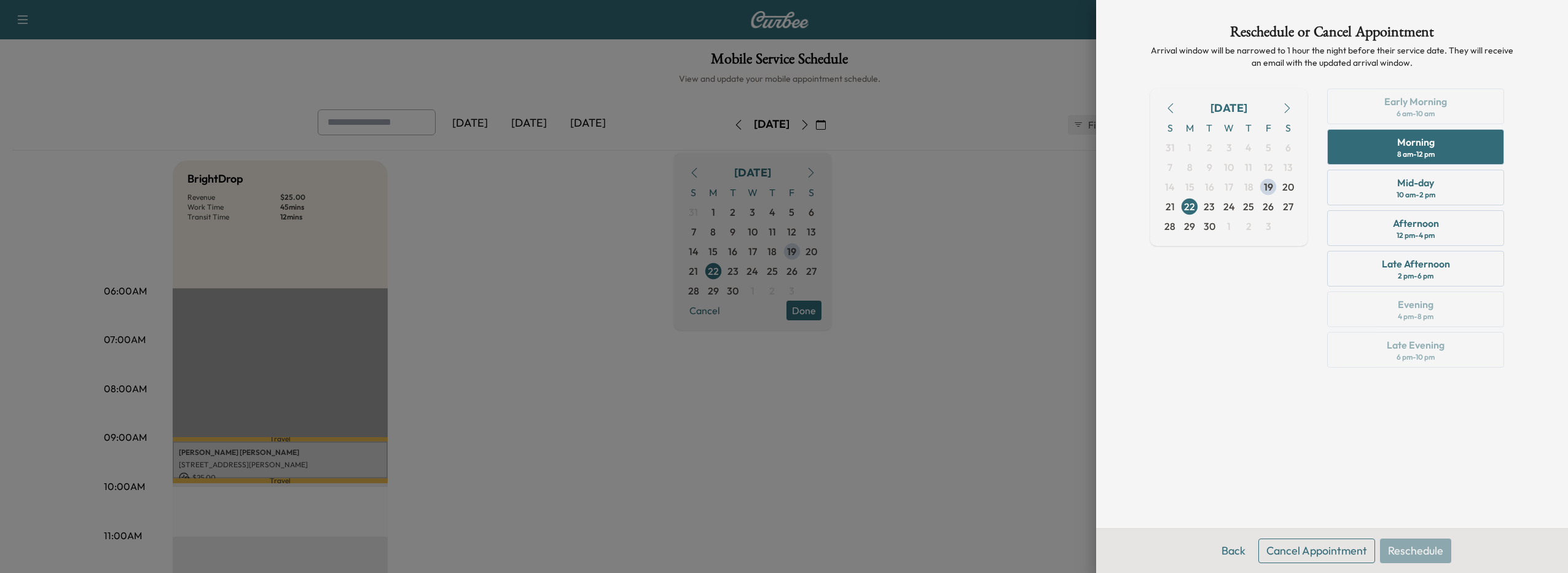
click at [1313, 547] on button "Cancel Appointment" at bounding box center [1315, 551] width 116 height 25
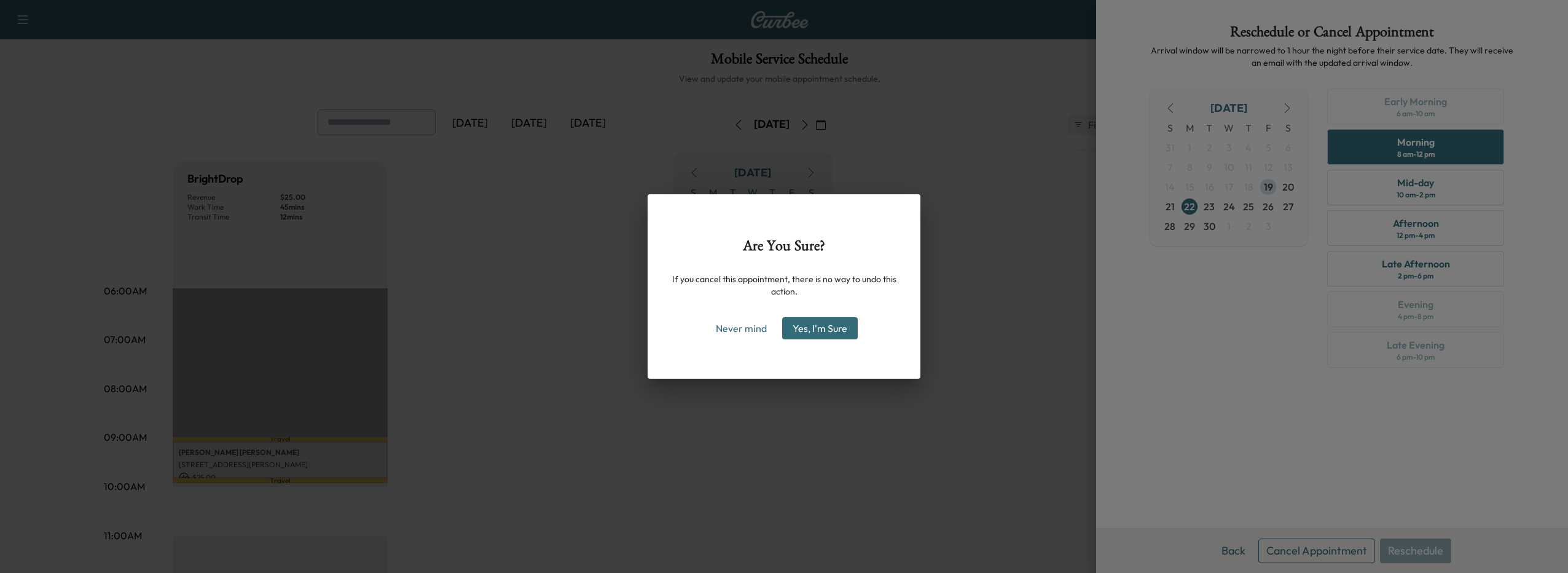
click at [839, 327] on button "Yes, I'm Sure" at bounding box center [819, 328] width 76 height 22
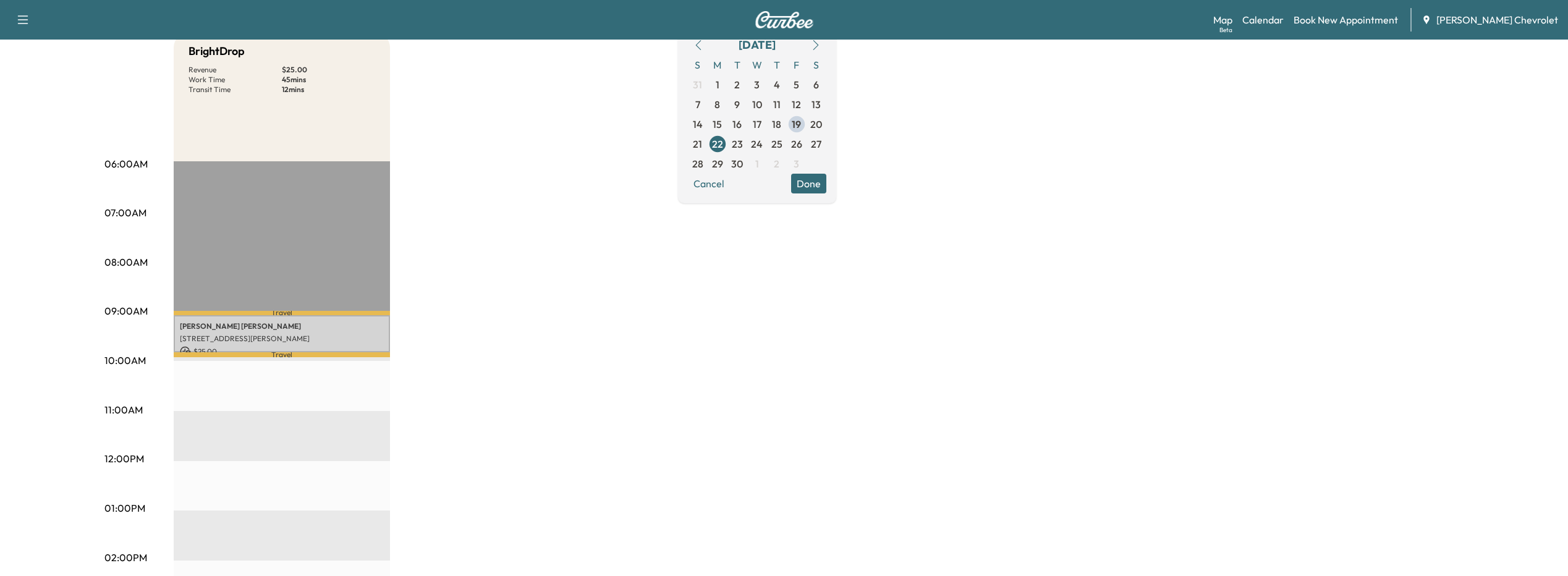
scroll to position [124, 0]
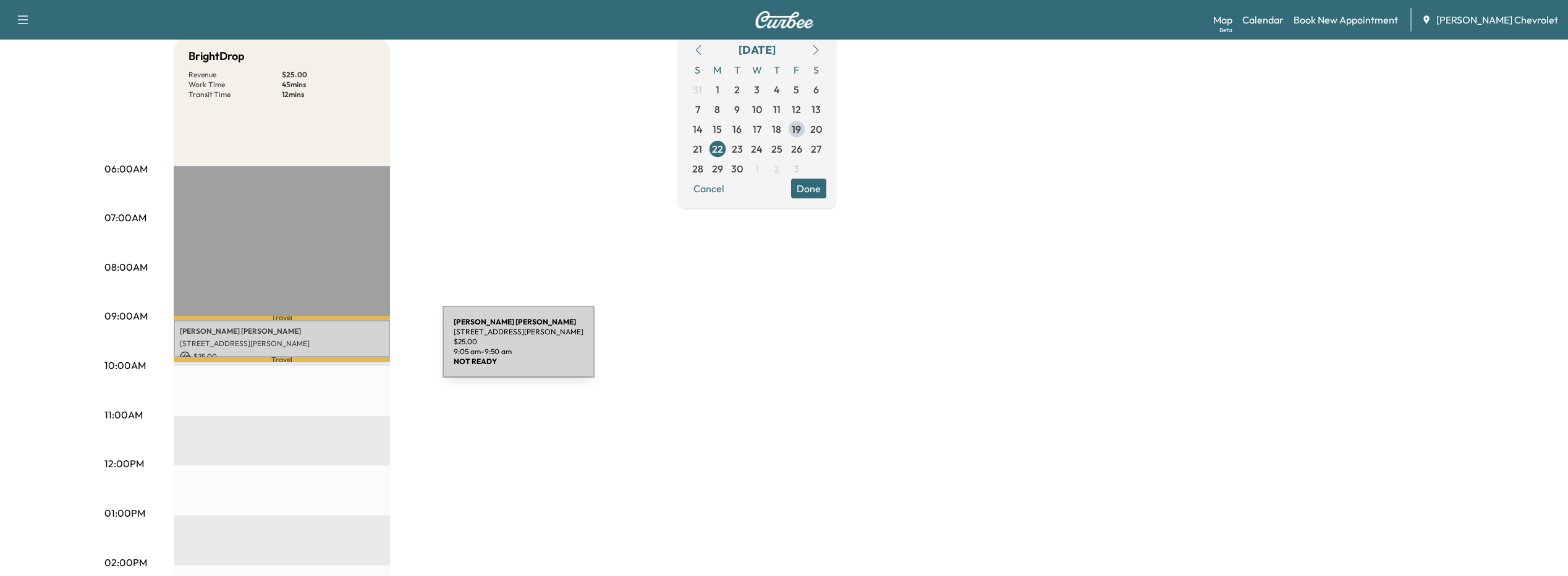
click at [349, 351] on p "$ 25.00" at bounding box center [282, 357] width 204 height 11
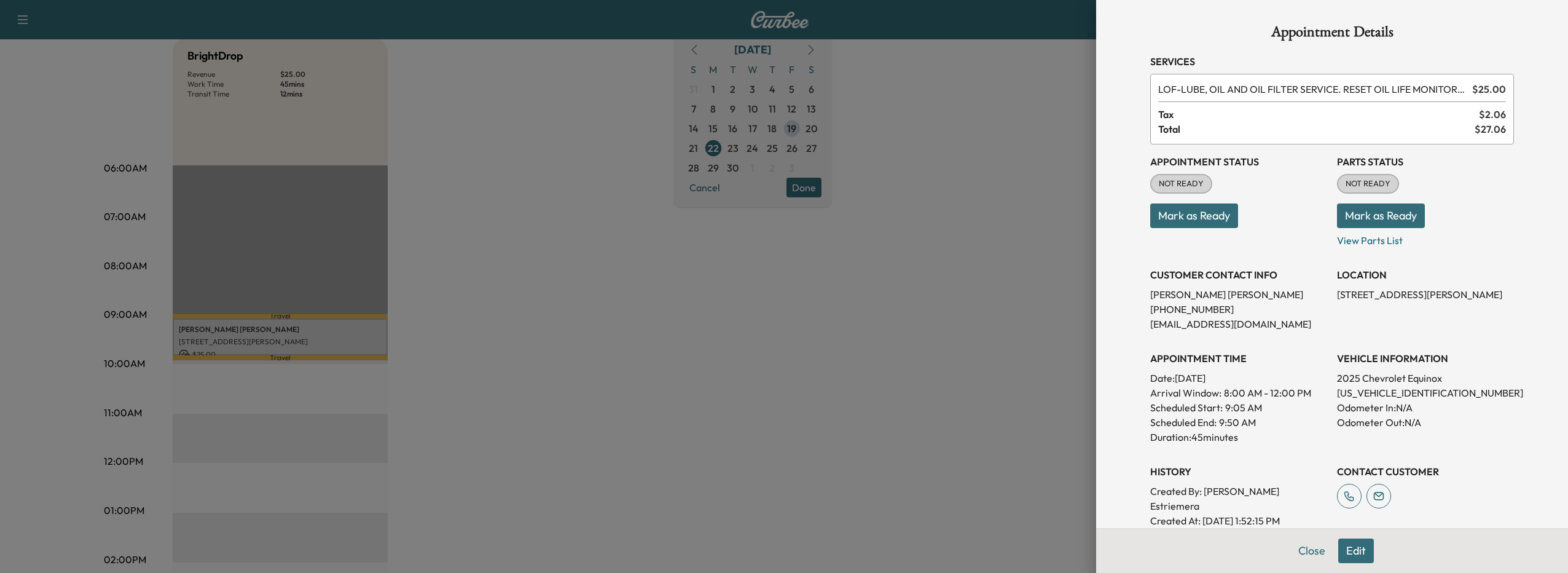
click at [559, 377] on div at bounding box center [784, 286] width 1568 height 573
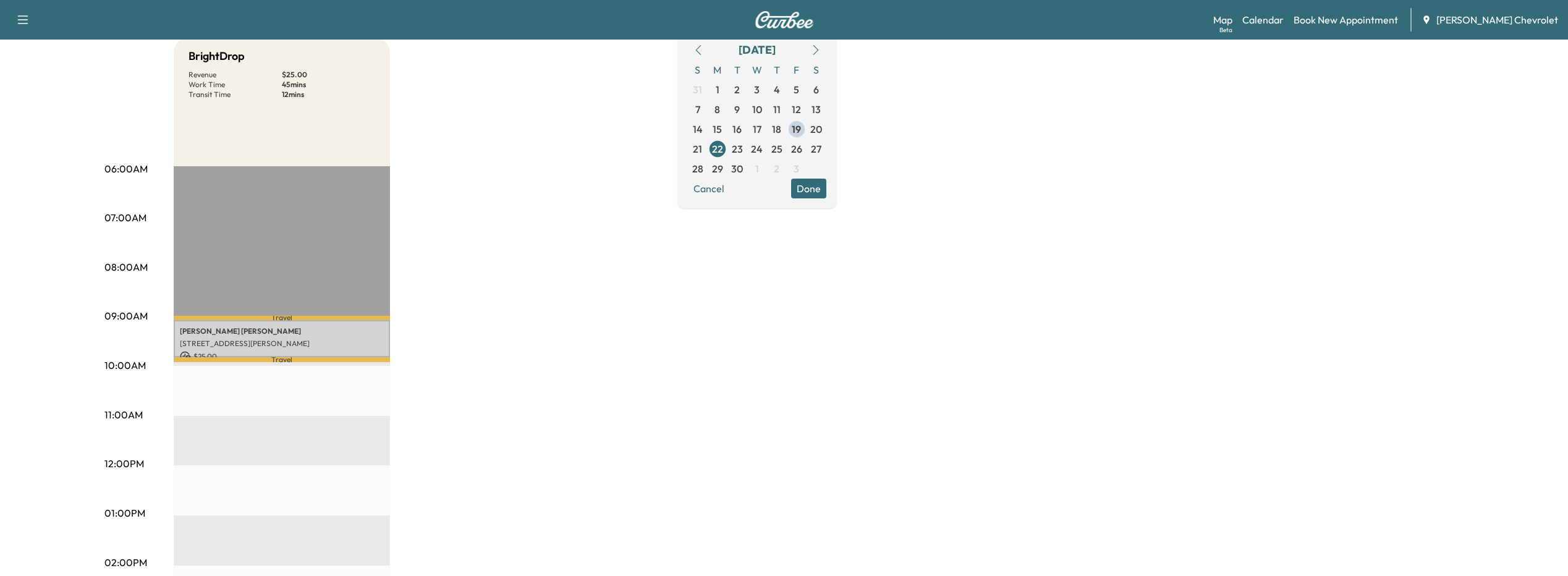
scroll to position [62, 0]
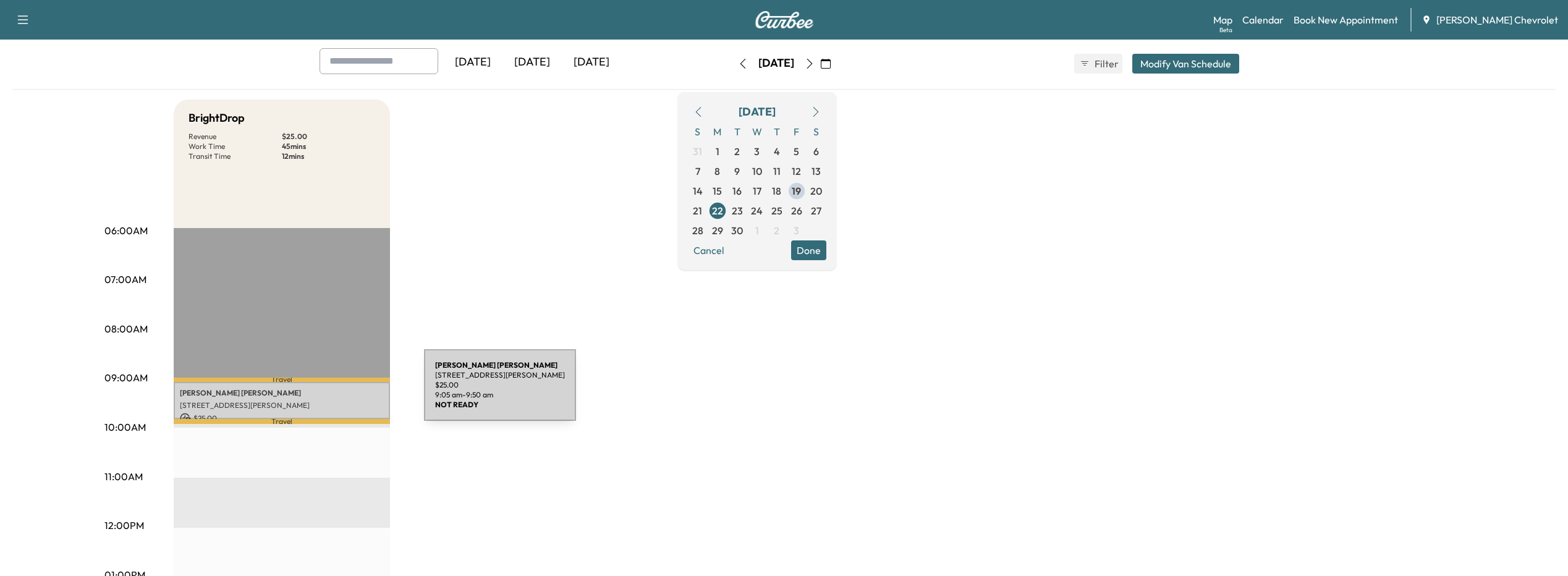
drag, startPoint x: 331, startPoint y: 392, endPoint x: 240, endPoint y: 399, distance: 91.3
click at [240, 401] on p "[STREET_ADDRESS][PERSON_NAME]" at bounding box center [282, 406] width 204 height 10
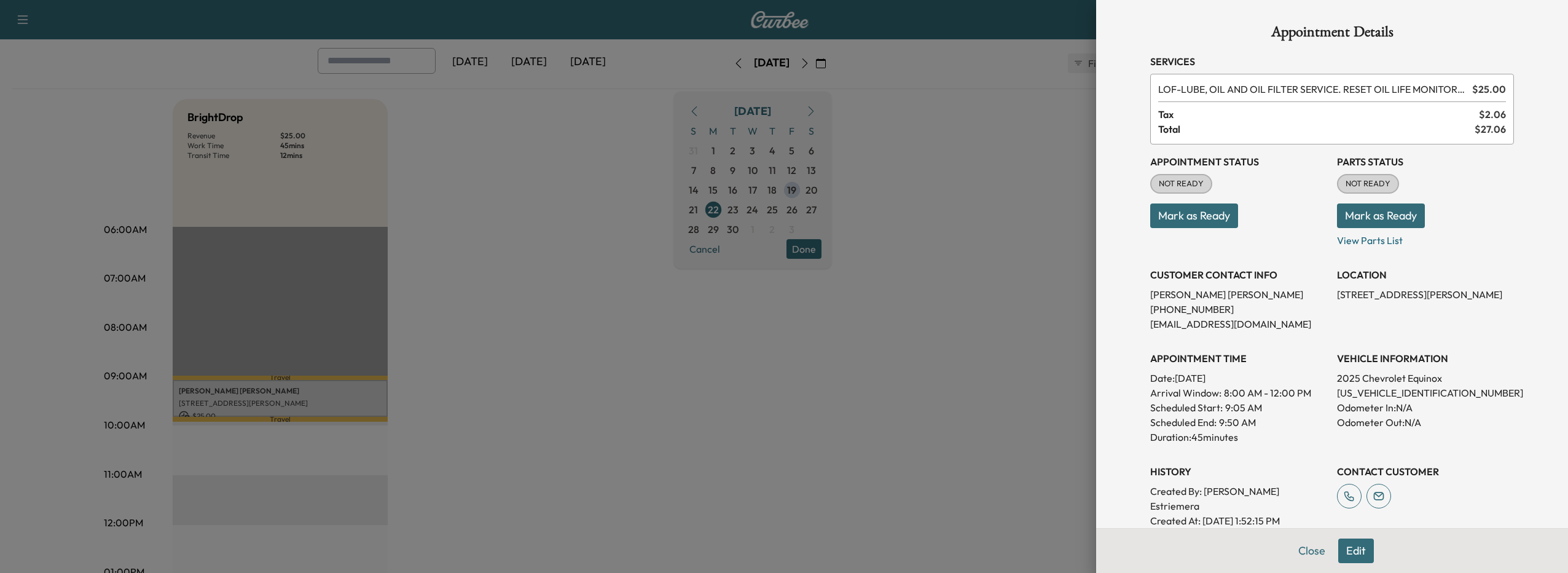
click at [1346, 556] on button "Edit" at bounding box center [1356, 551] width 36 height 25
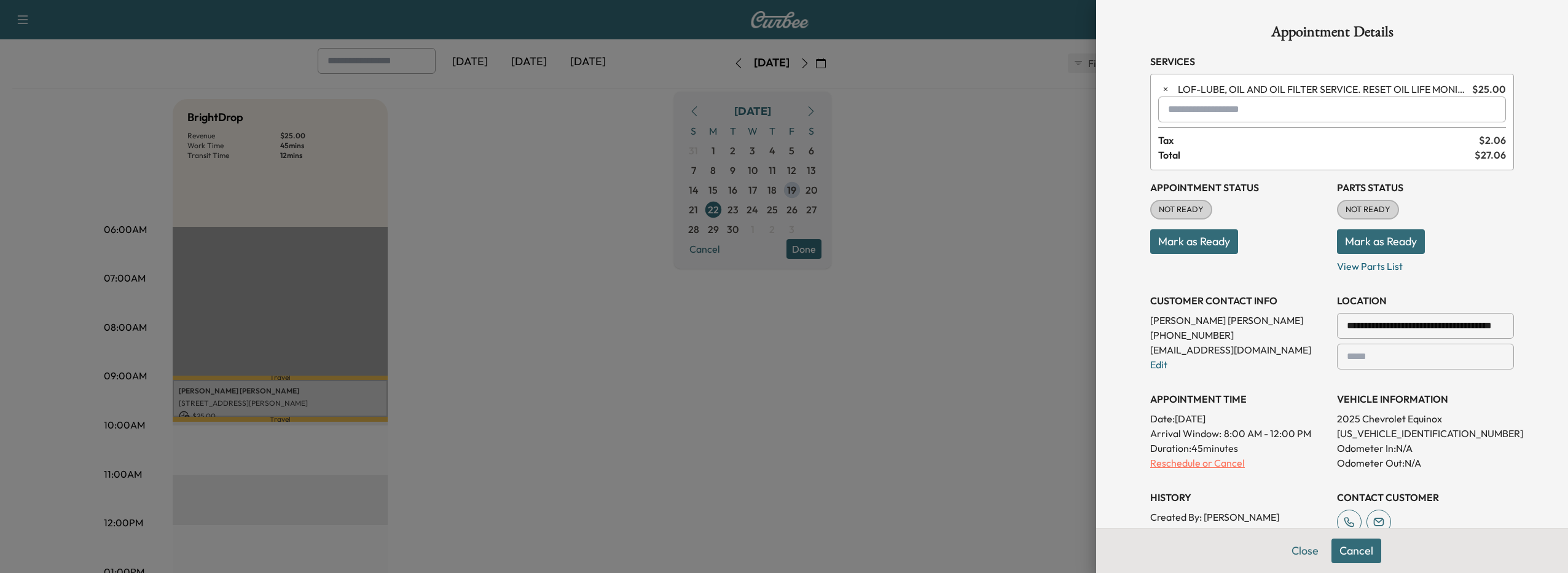
click at [1206, 467] on p "Reschedule or Cancel" at bounding box center [1238, 463] width 177 height 15
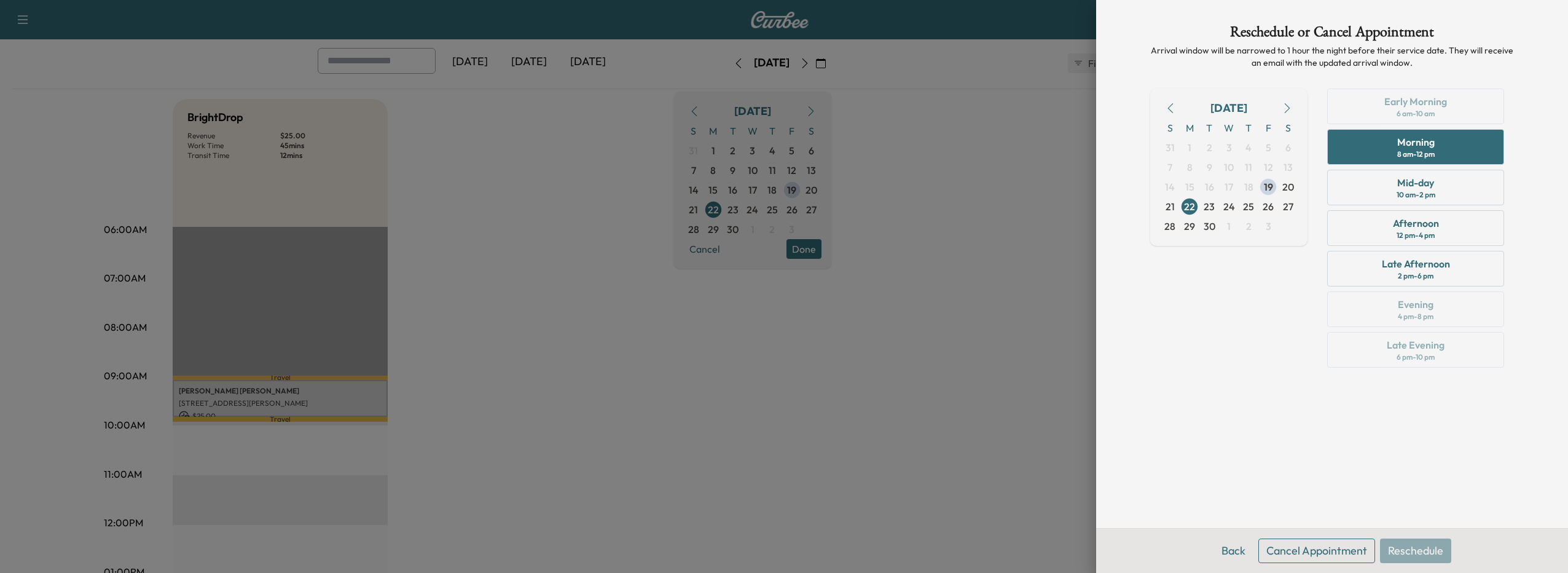
click at [1299, 555] on button "Cancel Appointment" at bounding box center [1315, 551] width 116 height 25
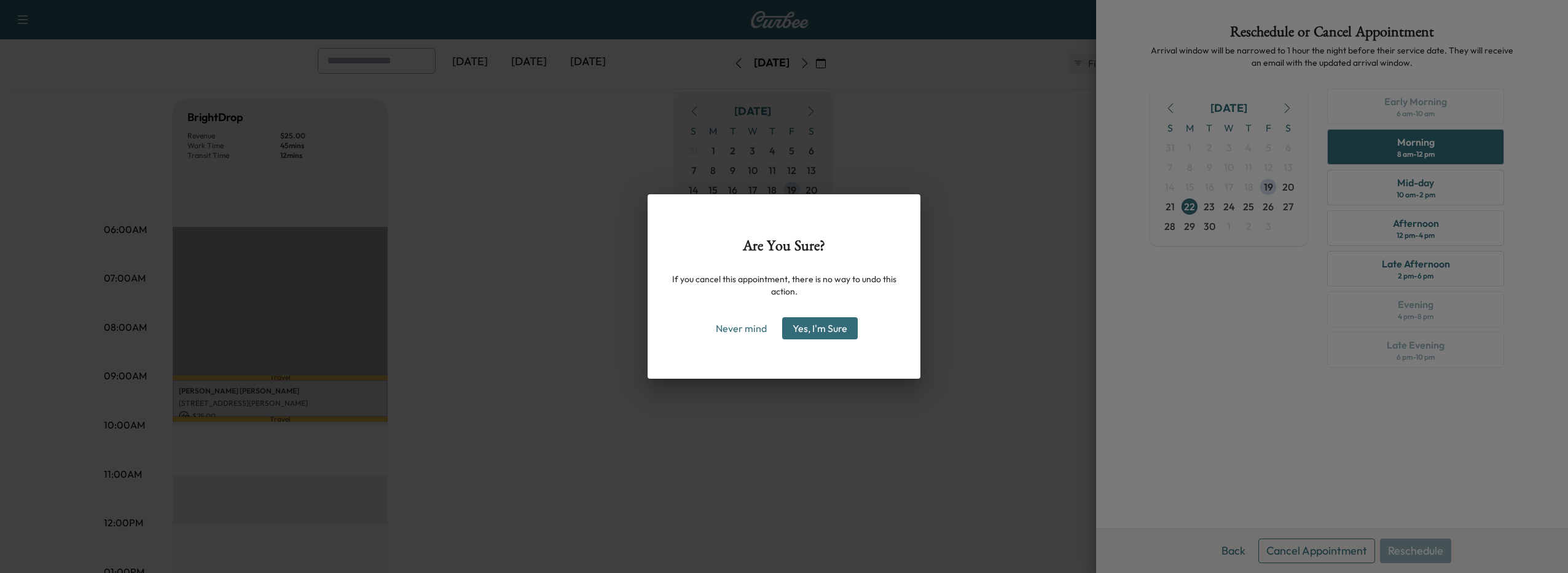
click at [804, 325] on button "Yes, I'm Sure" at bounding box center [819, 328] width 76 height 22
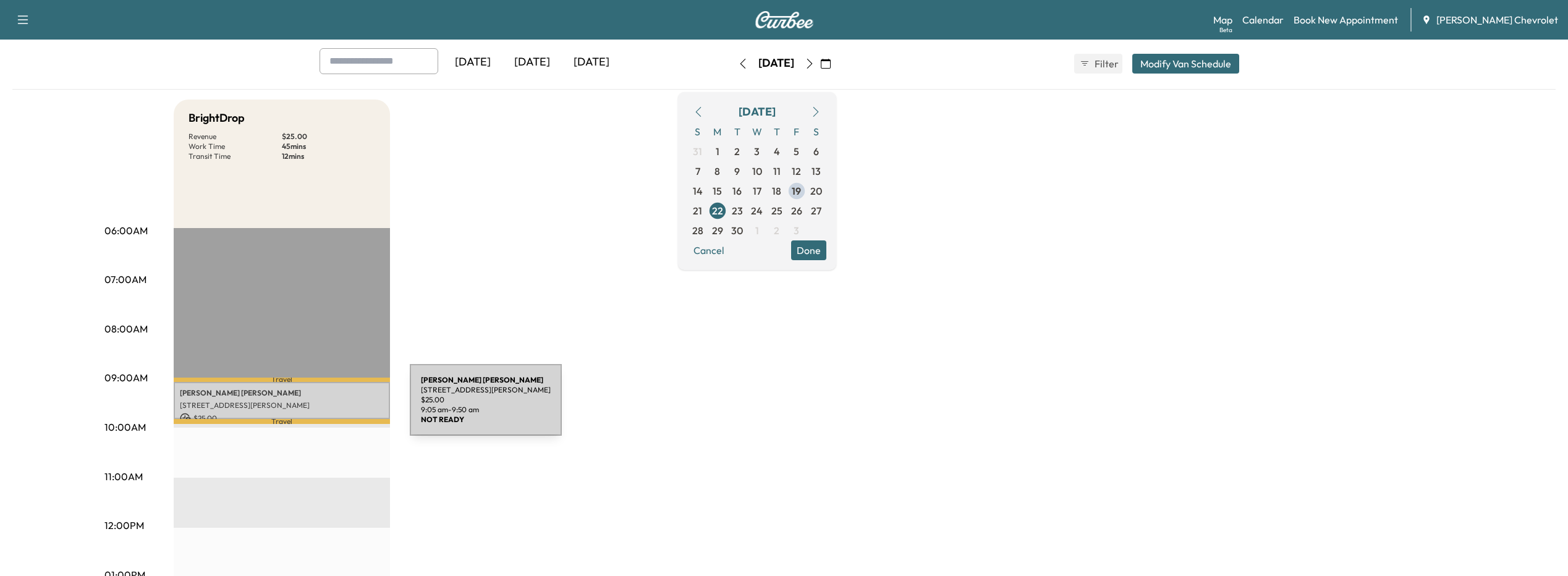
drag, startPoint x: 317, startPoint y: 407, endPoint x: 239, endPoint y: 390, distance: 79.8
click at [239, 390] on p "[PERSON_NAME]" at bounding box center [282, 393] width 204 height 10
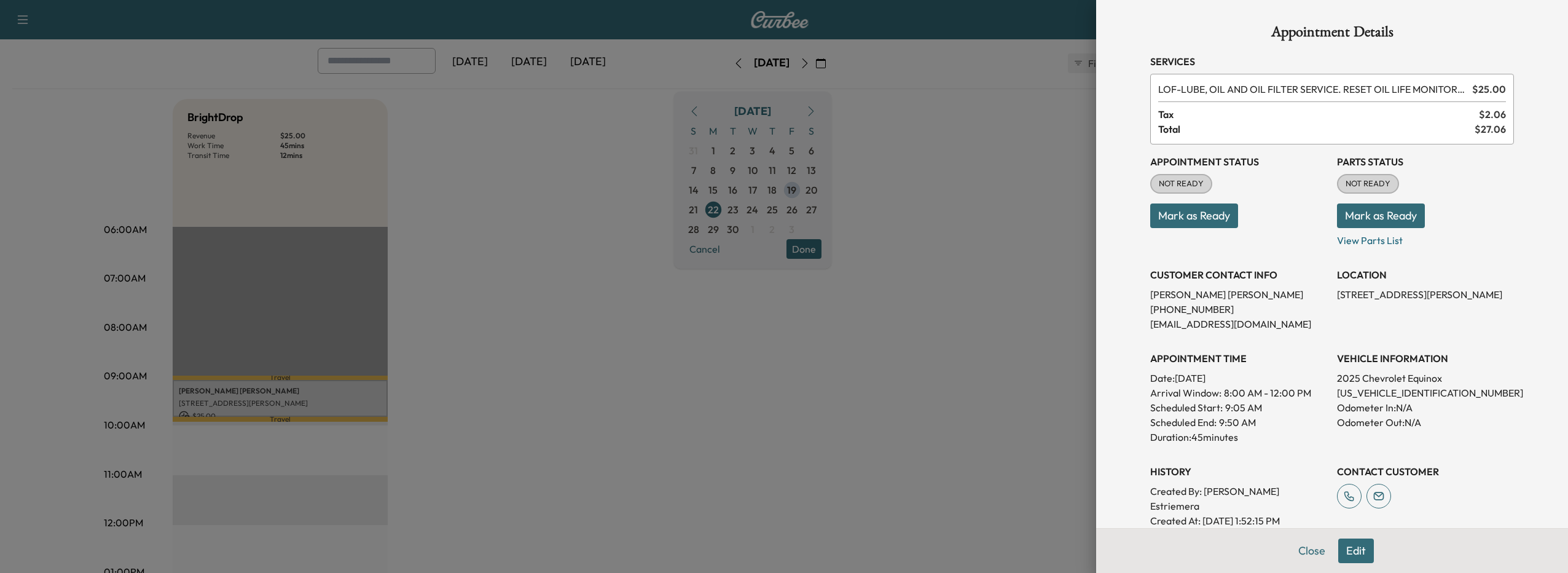
click at [337, 404] on div at bounding box center [784, 286] width 1568 height 573
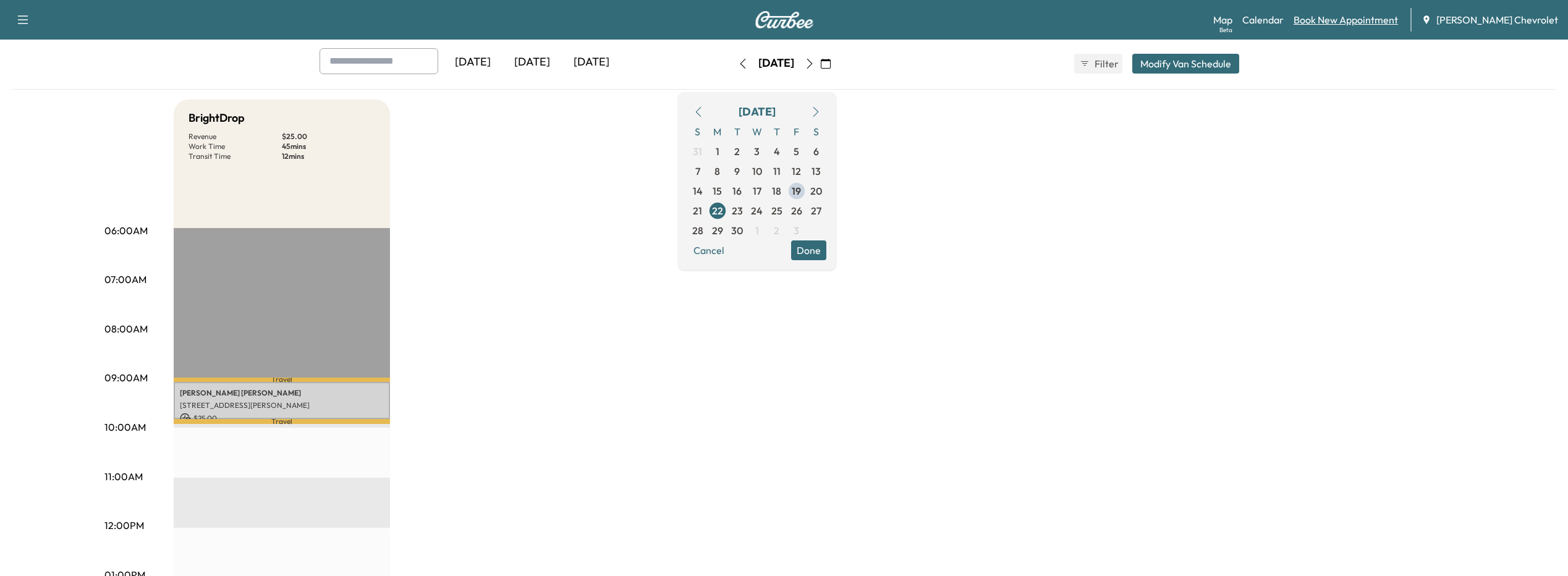
click at [1340, 18] on link "Book New Appointment" at bounding box center [1346, 20] width 105 height 15
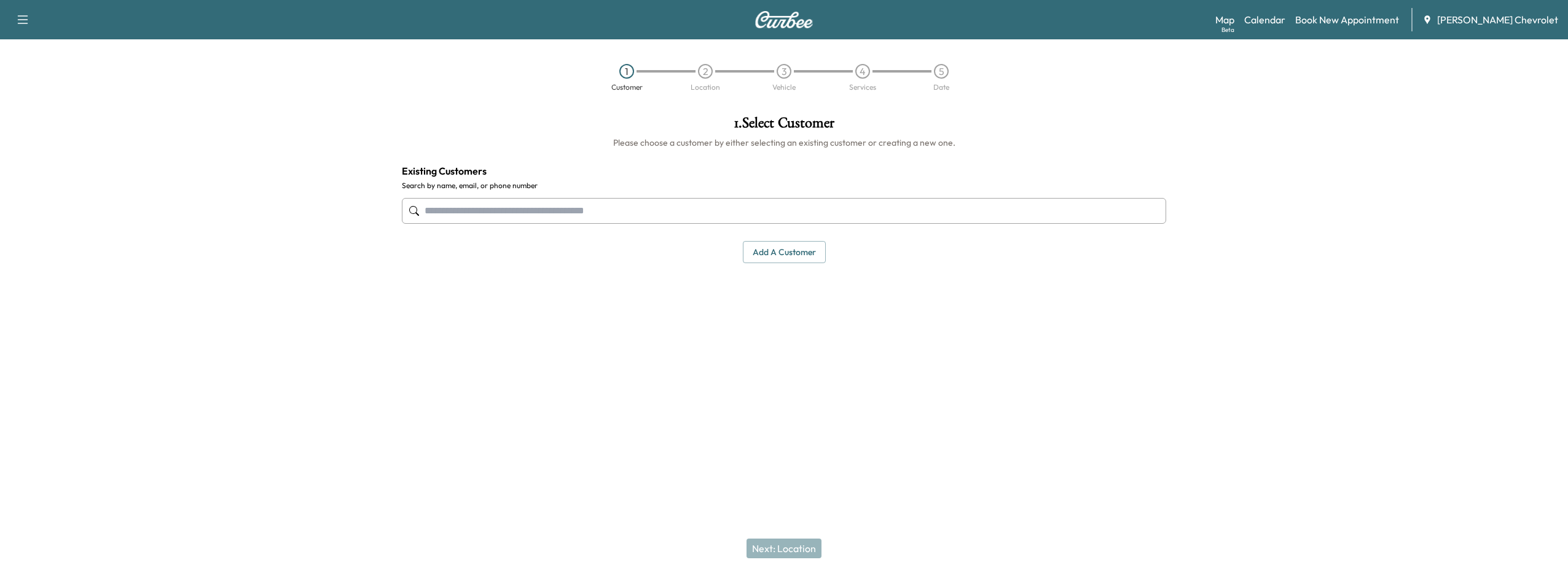
click at [434, 219] on input "text" at bounding box center [784, 210] width 764 height 26
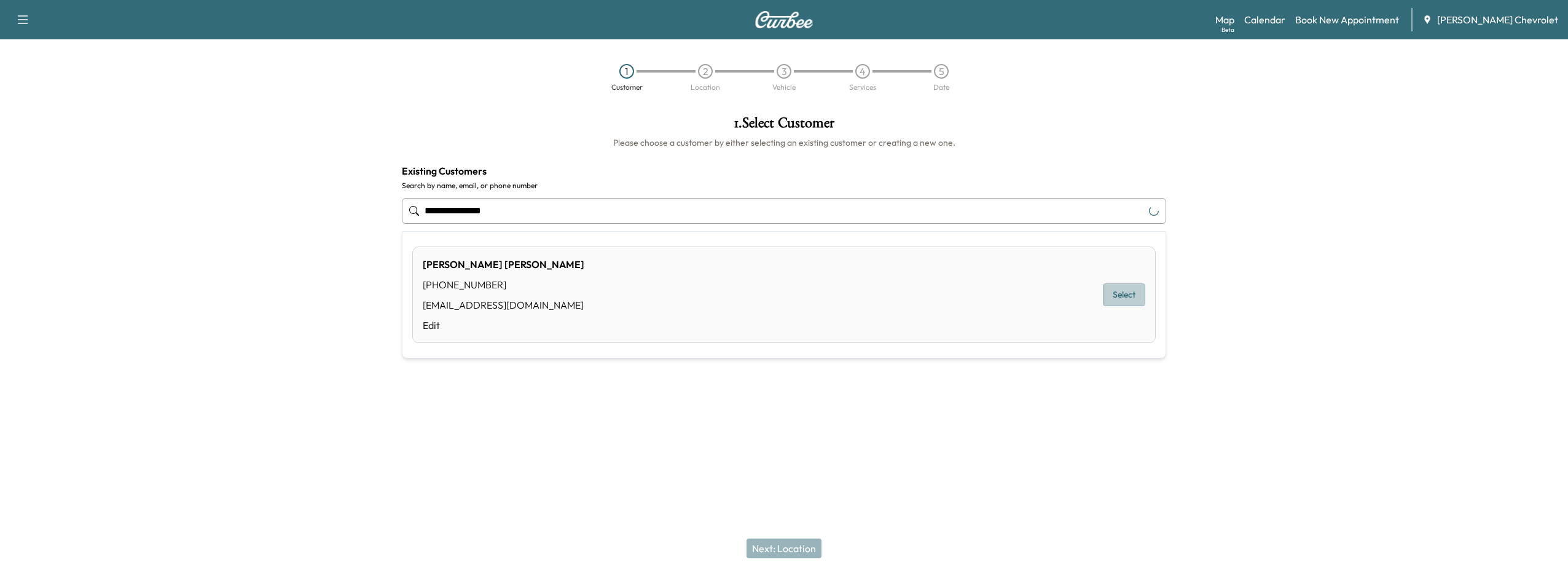
click at [1124, 285] on button "Select" at bounding box center [1123, 295] width 43 height 23
type input "**********"
click at [1111, 297] on button "Selected" at bounding box center [1129, 299] width 52 height 23
click at [1130, 305] on button "Selected" at bounding box center [1129, 299] width 52 height 23
click at [777, 556] on button "Next: Location" at bounding box center [784, 548] width 75 height 20
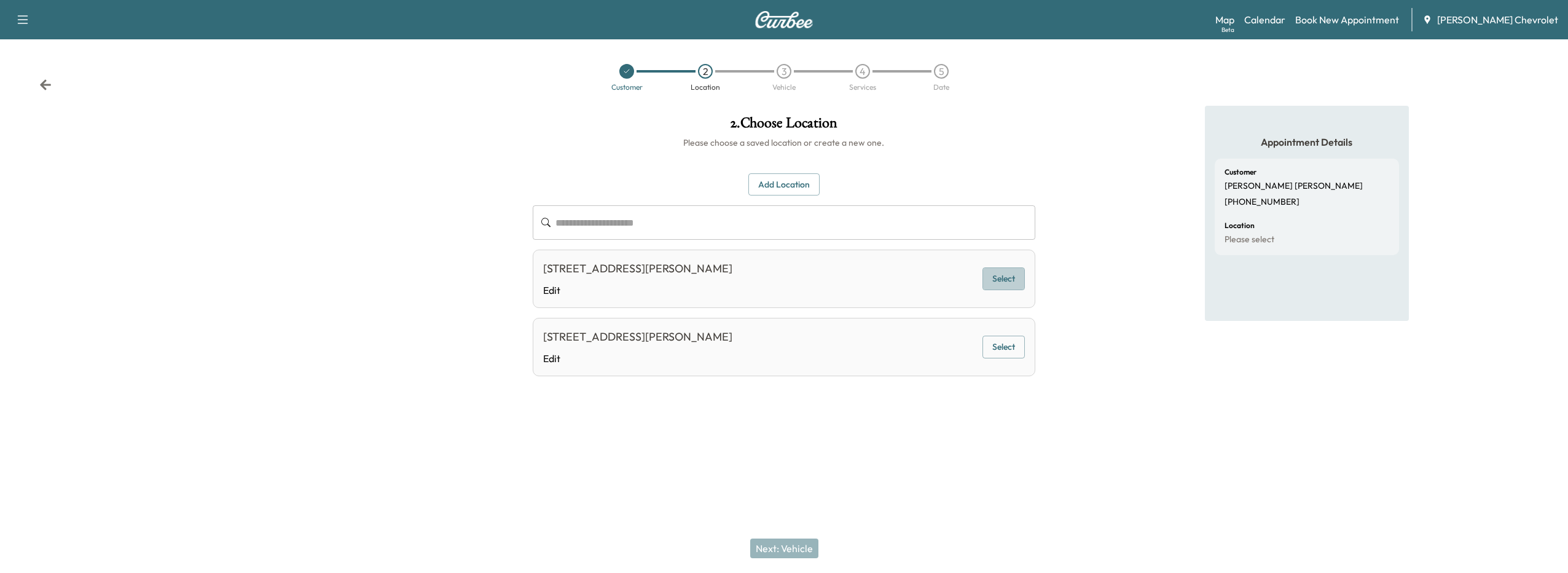
click at [1006, 274] on button "Select" at bounding box center [1003, 278] width 43 height 23
click at [800, 554] on button "Next: Vehicle" at bounding box center [784, 548] width 68 height 20
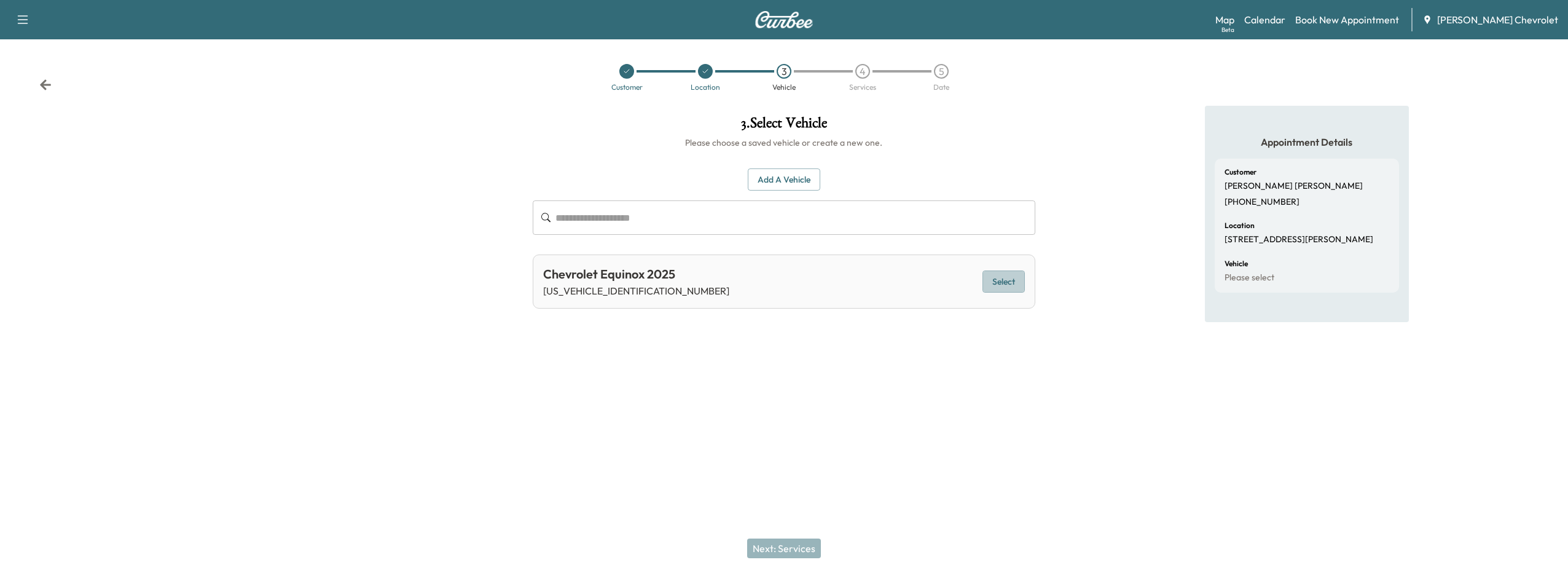
click at [1006, 289] on button "Select" at bounding box center [1003, 282] width 43 height 23
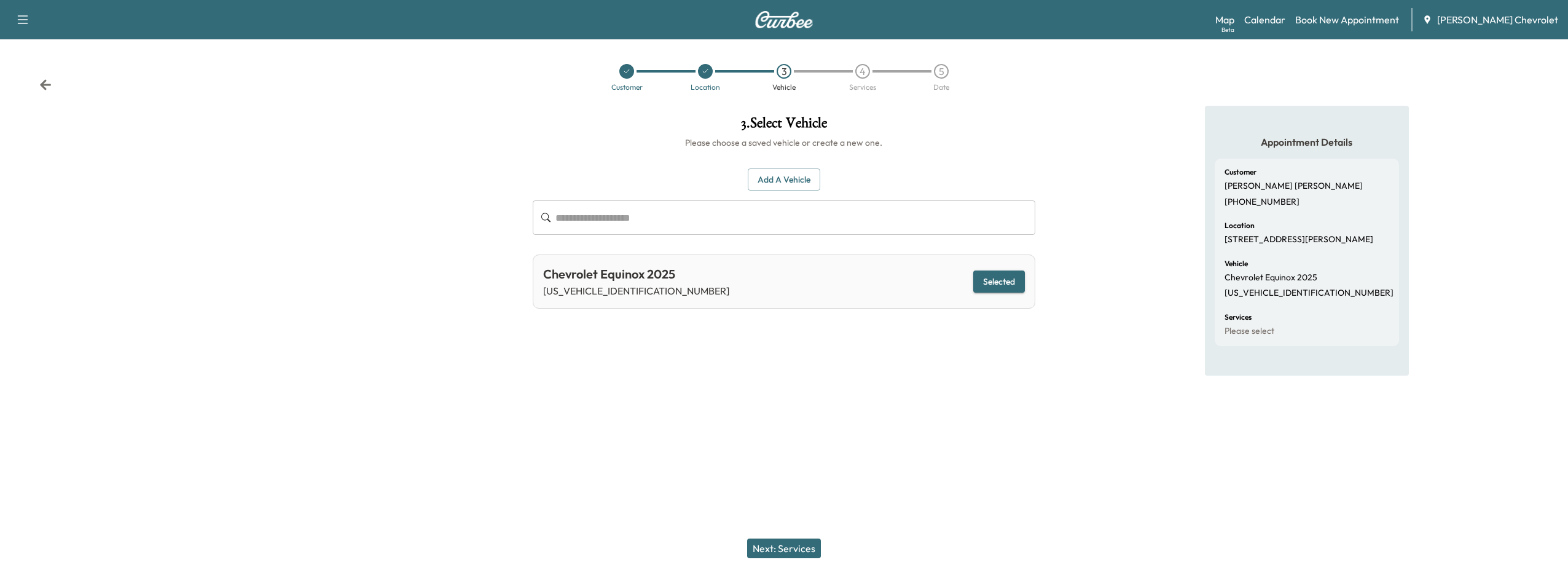
click at [798, 554] on button "Next: Services" at bounding box center [784, 548] width 74 height 20
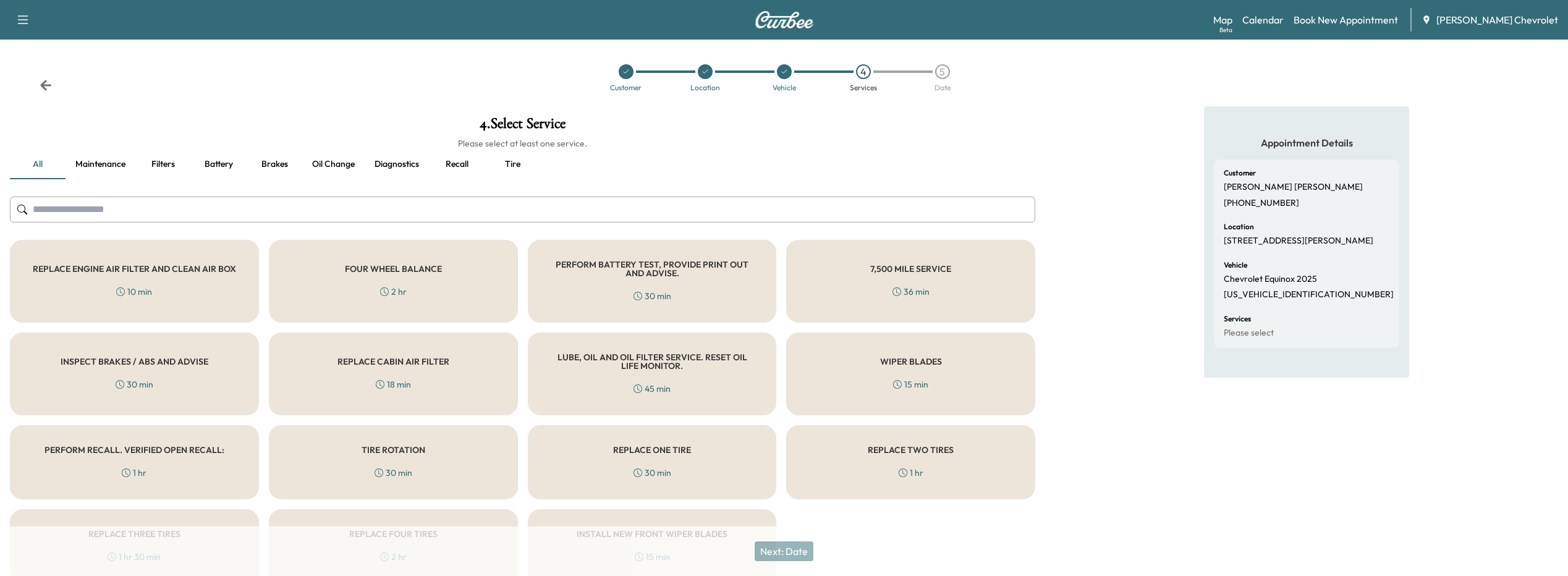
click at [239, 209] on input "text" at bounding box center [522, 209] width 1025 height 26
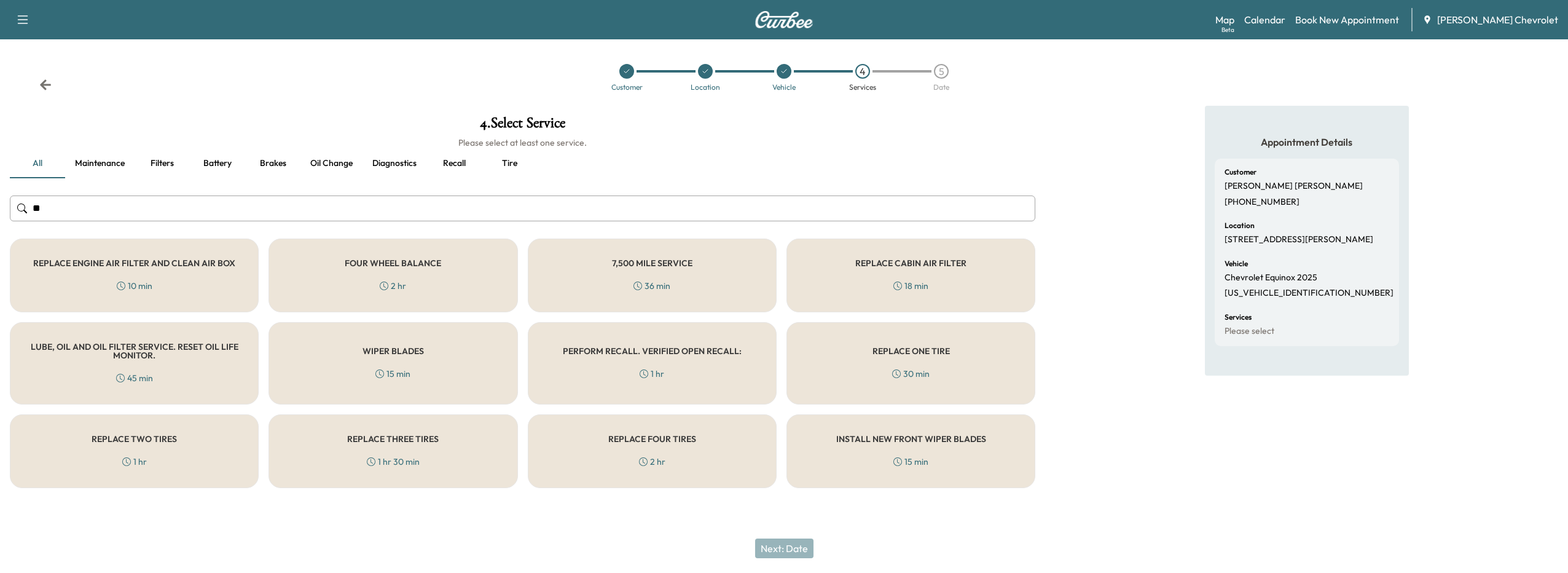
type input "*"
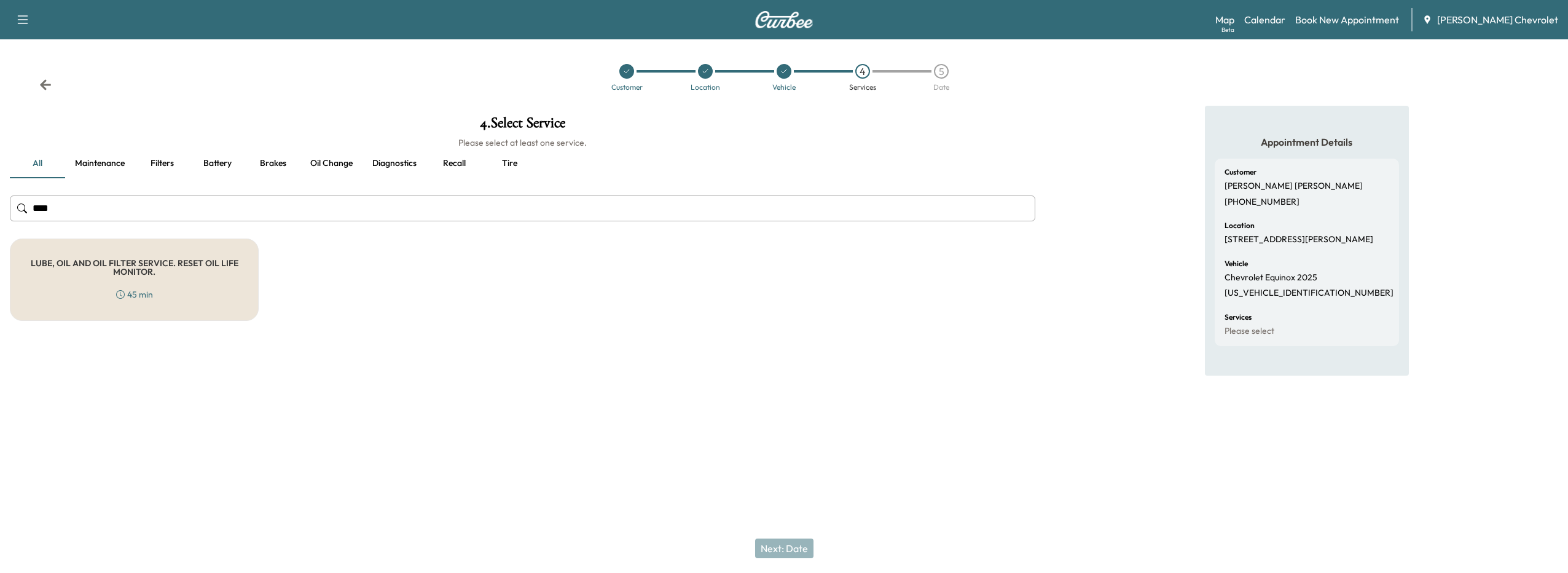
type input "***"
click at [150, 279] on div "LUBE, OIL AND OIL FILTER SERVICE. RESET OIL LIFE MONITOR. 45 min" at bounding box center [133, 279] width 249 height 82
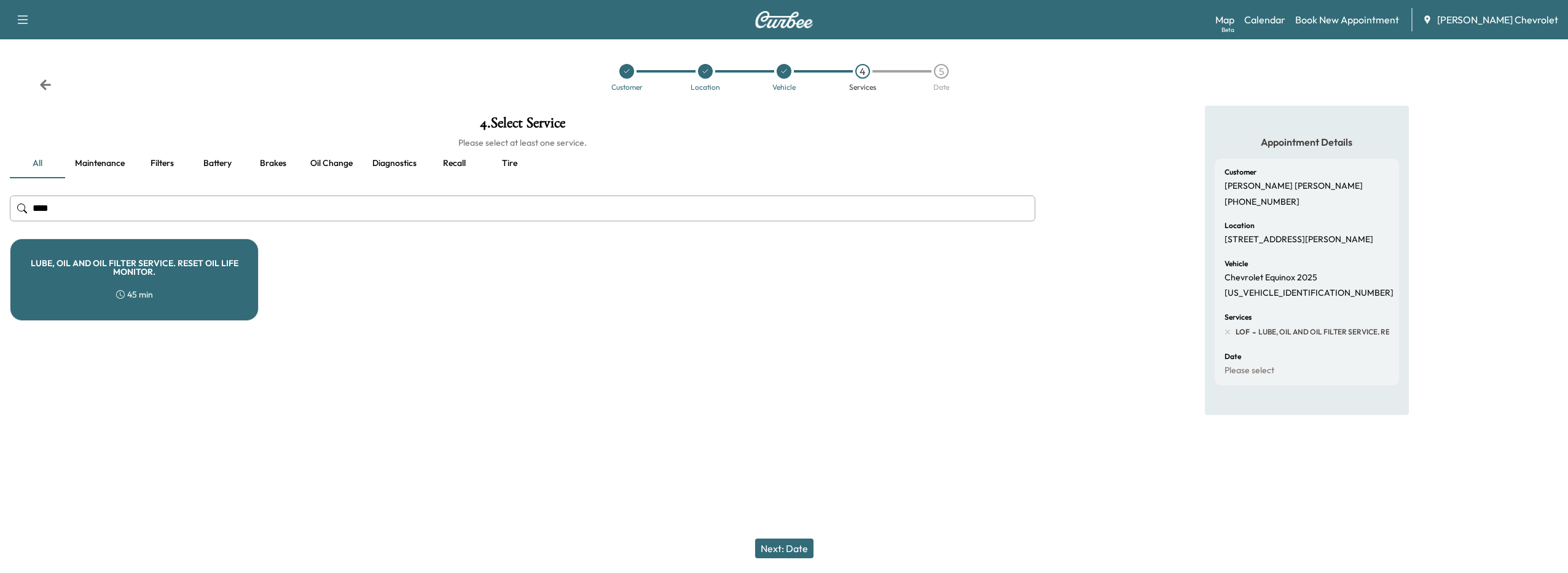
click at [771, 543] on button "Next: Date" at bounding box center [784, 548] width 59 height 20
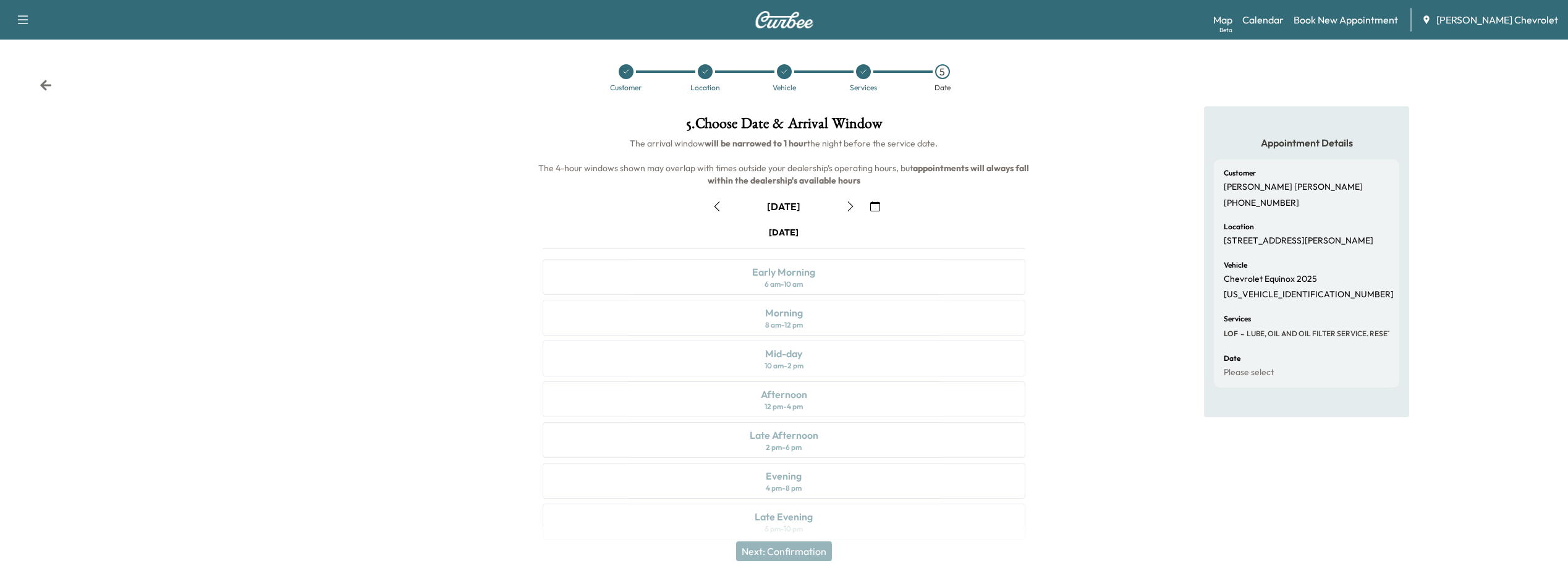
click at [871, 209] on icon "button" at bounding box center [875, 207] width 10 height 10
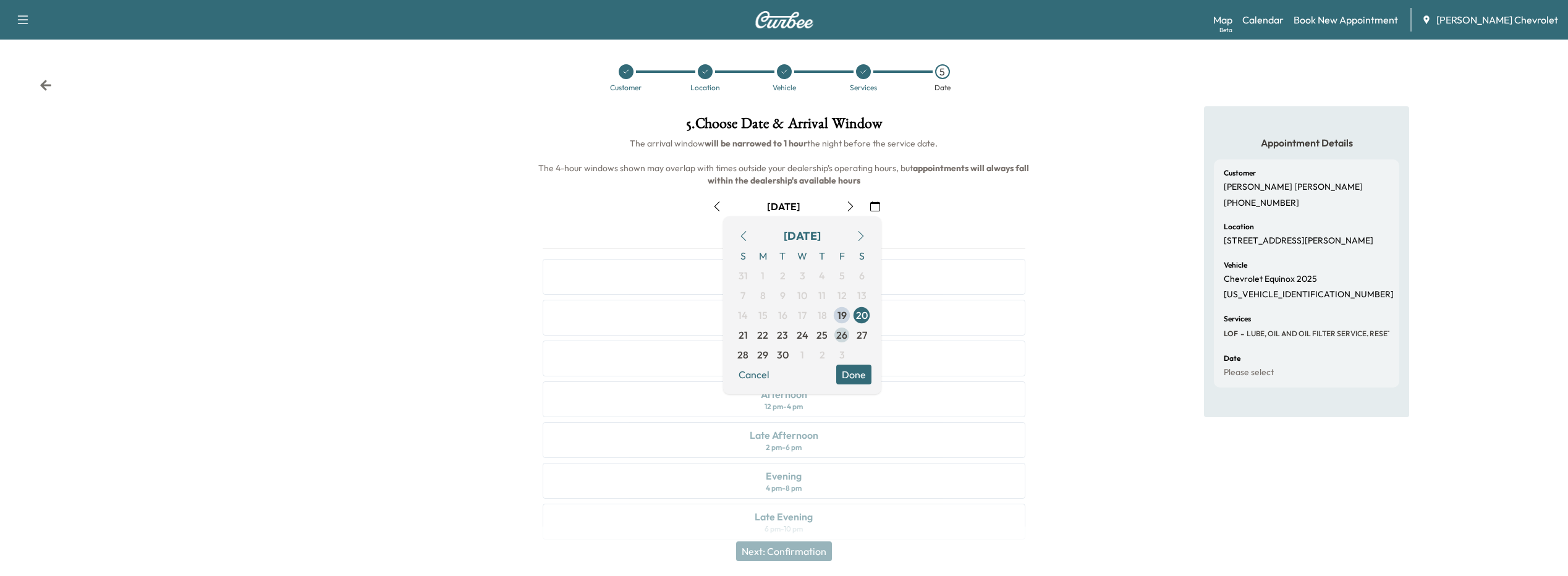
click at [850, 335] on span "26" at bounding box center [842, 334] width 20 height 20
click at [555, 325] on div "Morning 8 am - 12 pm" at bounding box center [784, 318] width 484 height 36
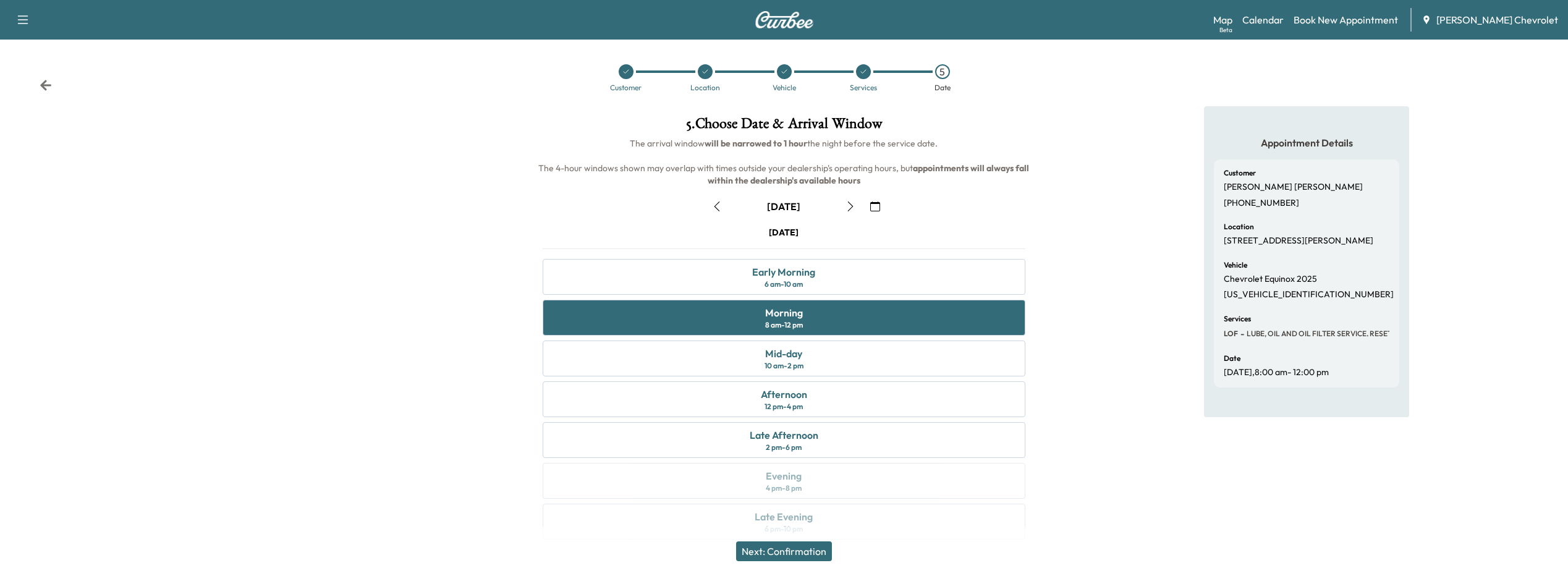
click at [758, 556] on button "Next: Confirmation" at bounding box center [784, 551] width 96 height 20
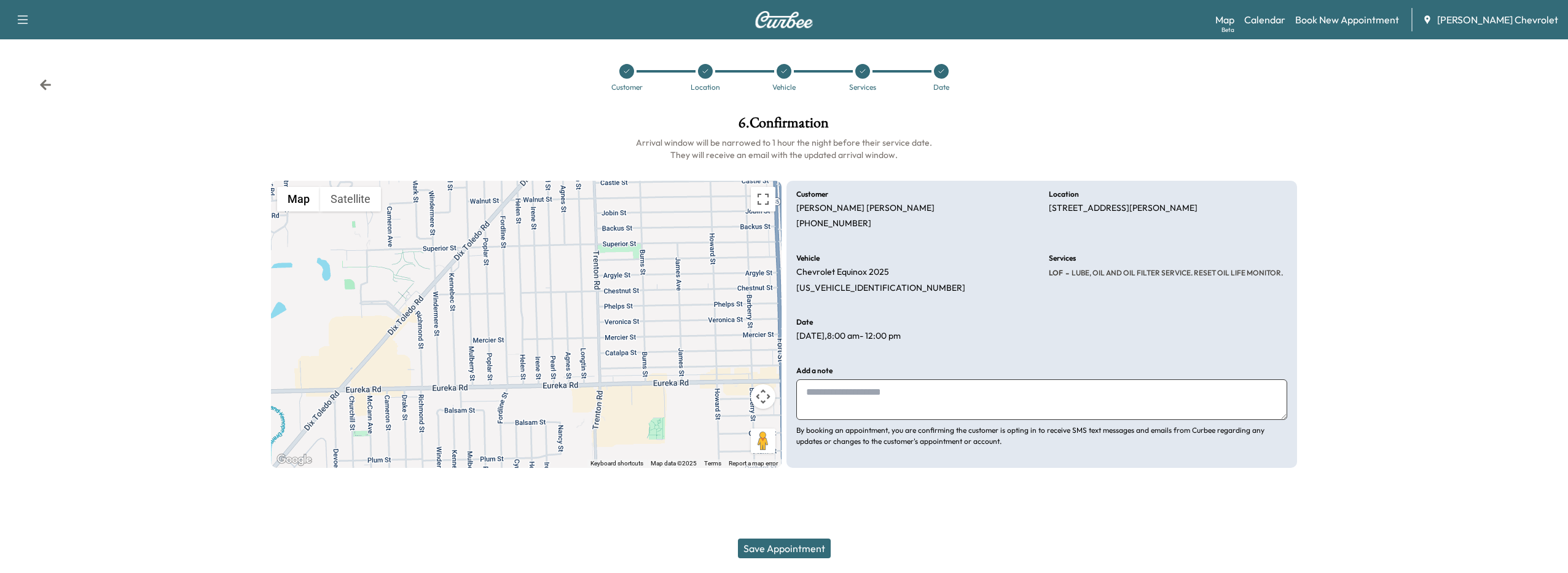
click at [756, 546] on button "Save Appointment" at bounding box center [784, 548] width 93 height 20
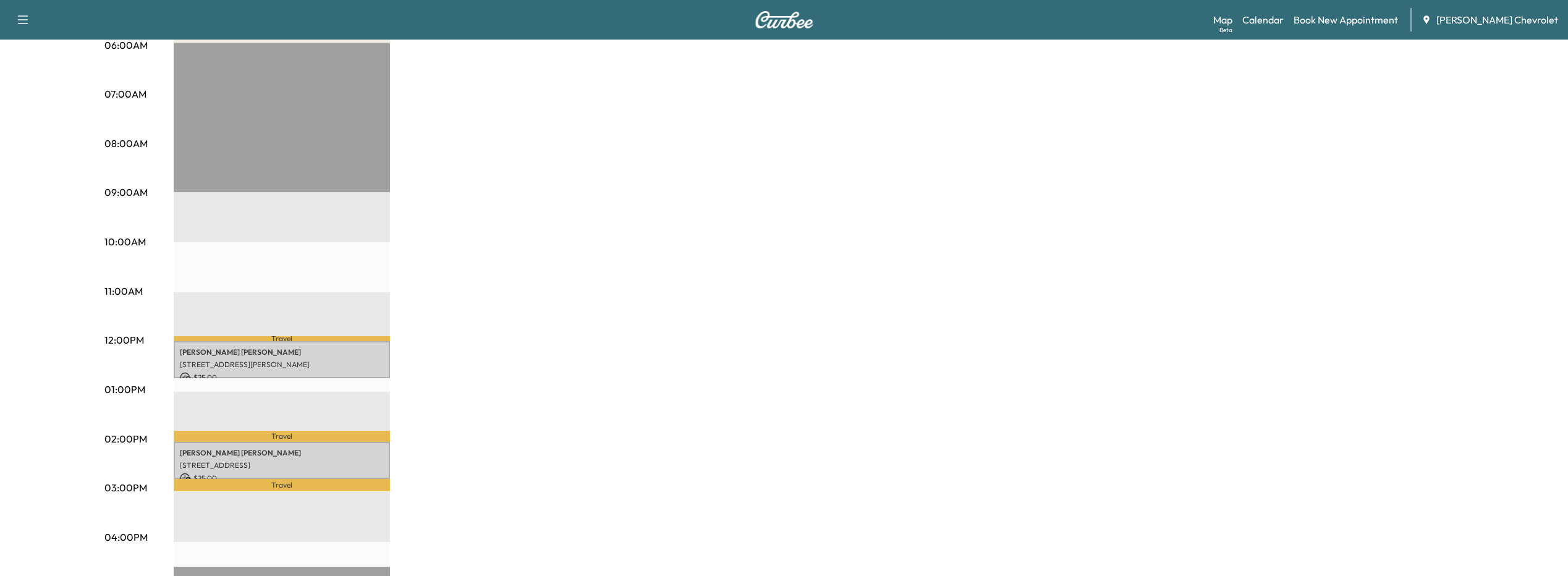
scroll to position [186, 0]
